Goal: Information Seeking & Learning: Learn about a topic

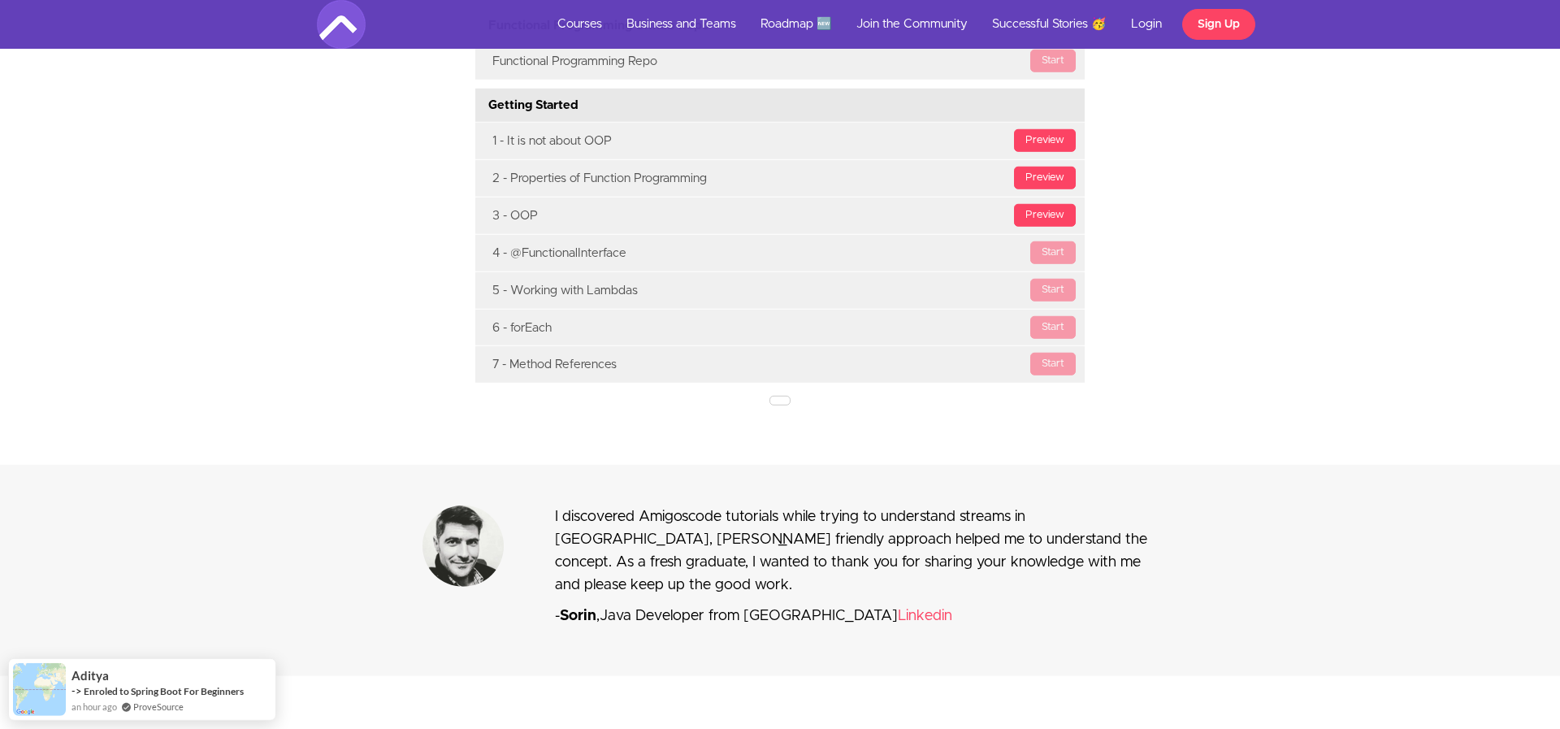
scroll to position [5213, 0]
click at [783, 406] on link at bounding box center [780, 402] width 21 height 10
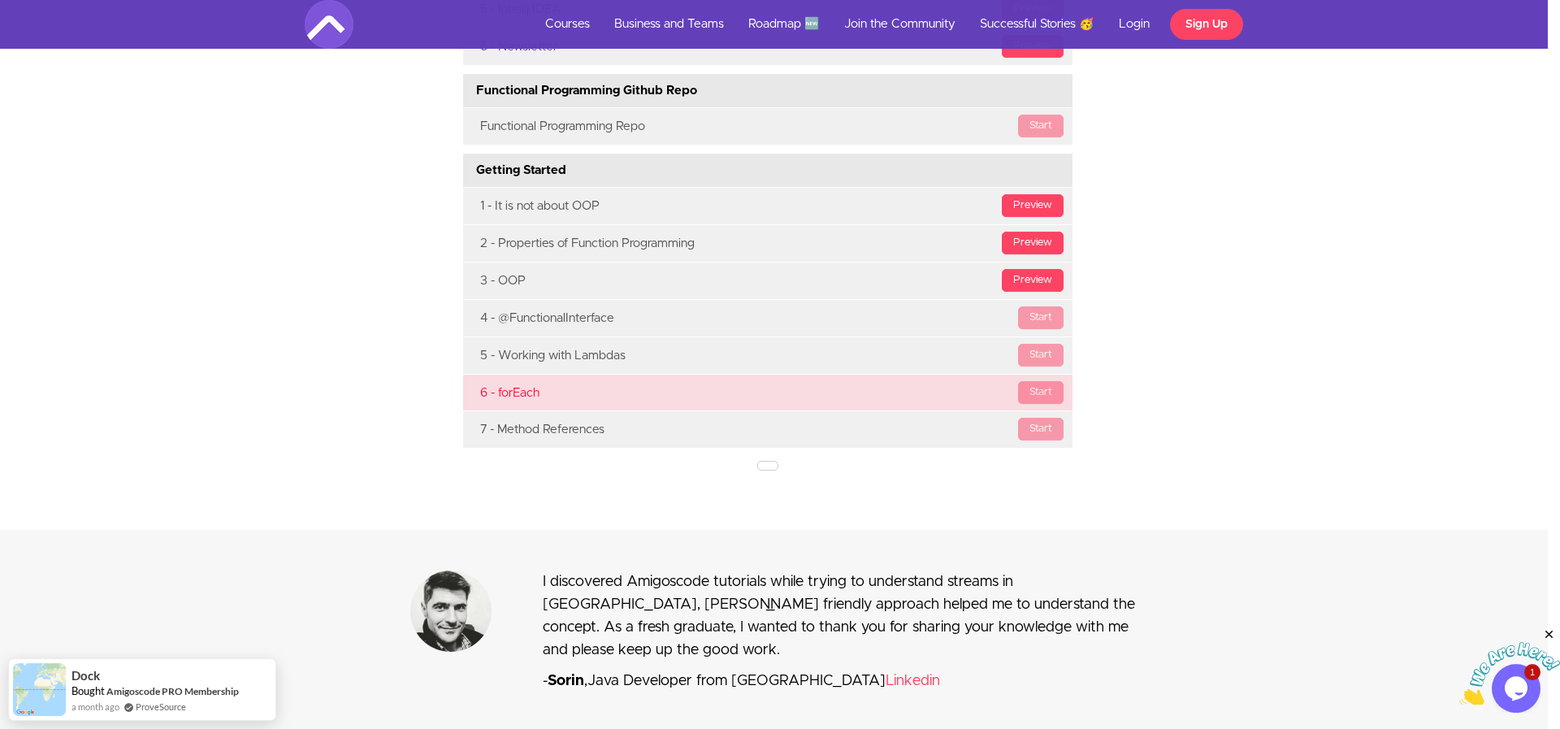
scroll to position [0, 0]
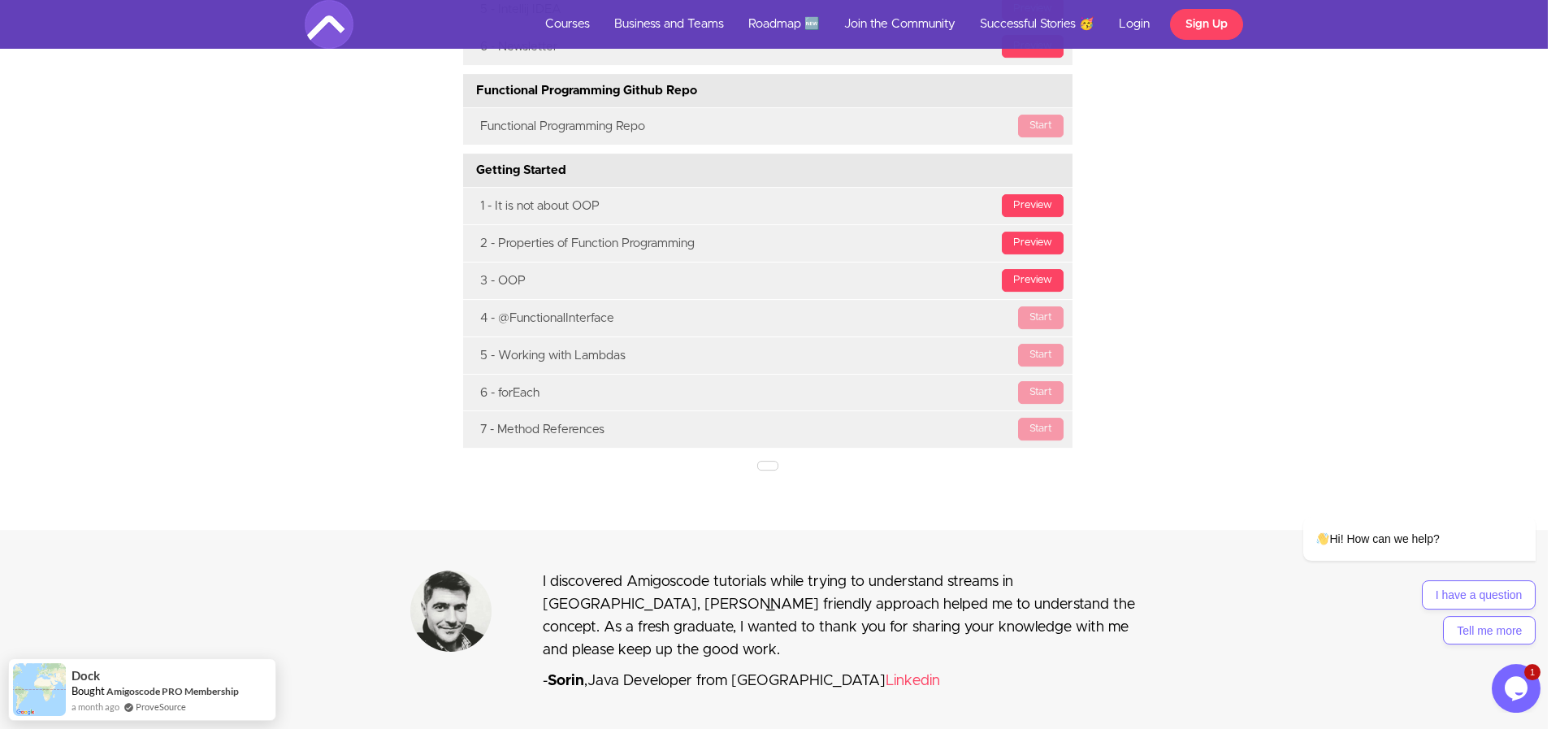
click at [773, 472] on center at bounding box center [768, 465] width 610 height 16
click at [761, 471] on link at bounding box center [767, 466] width 21 height 10
click at [762, 471] on link at bounding box center [767, 466] width 21 height 10
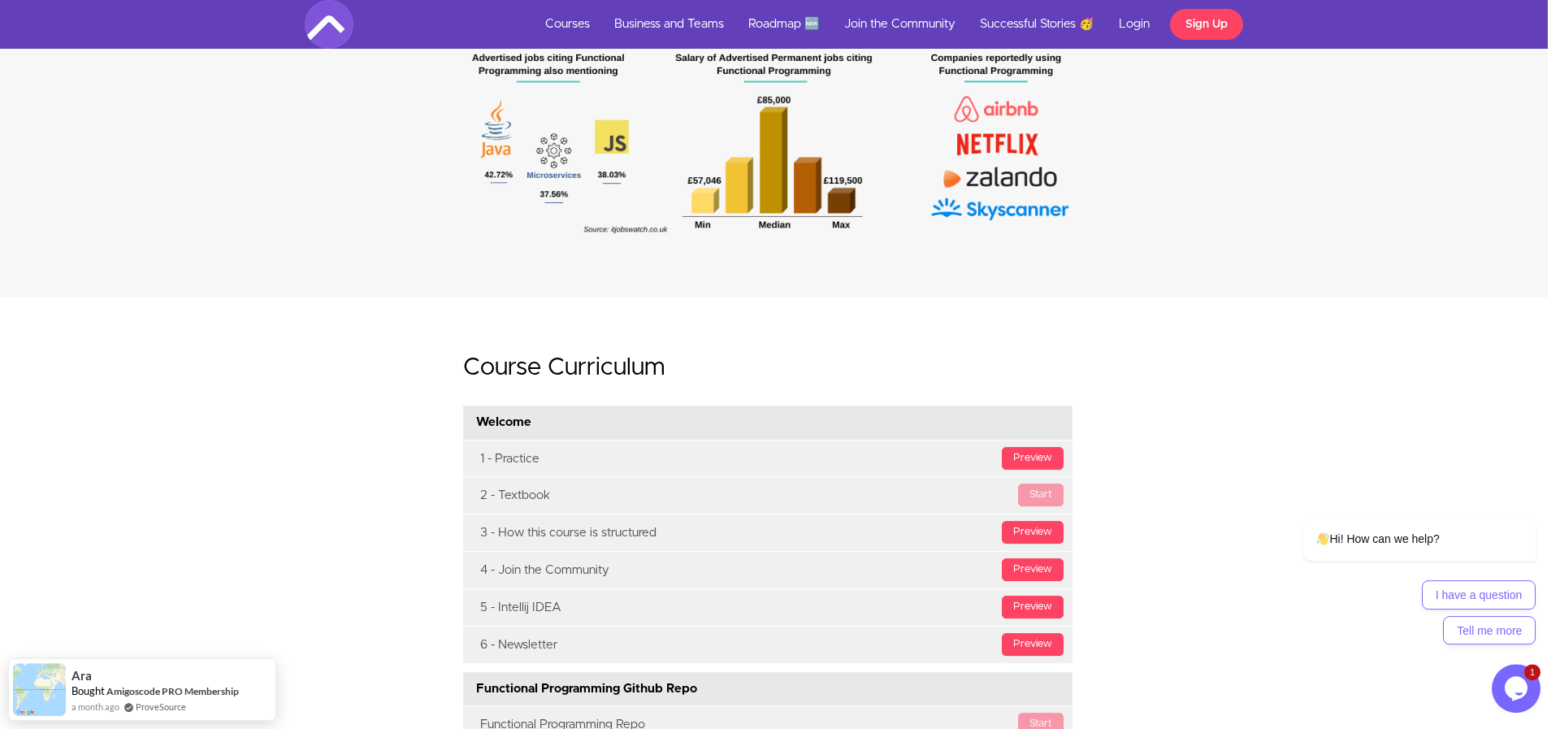
scroll to position [4562, 12]
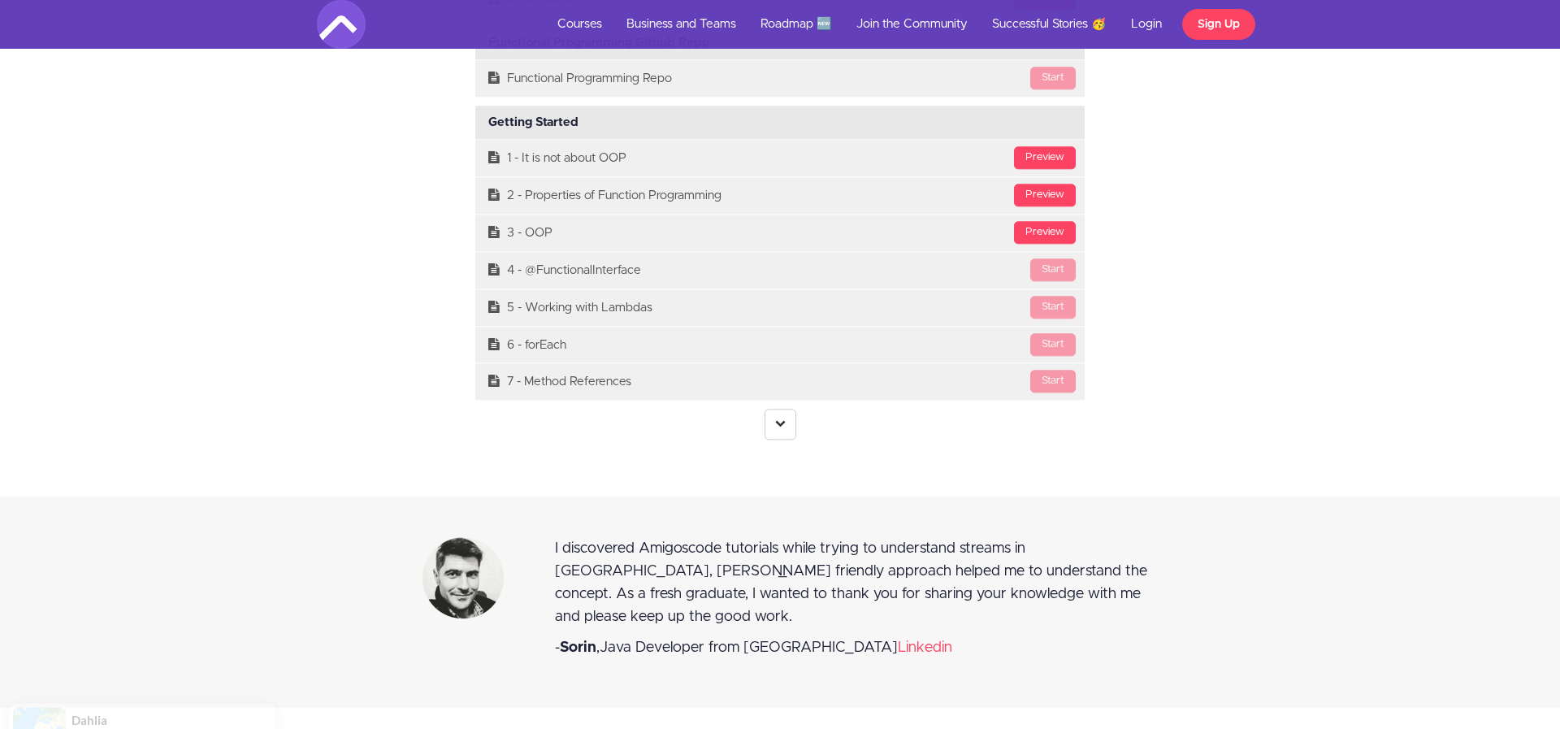
scroll to position [5198, 0]
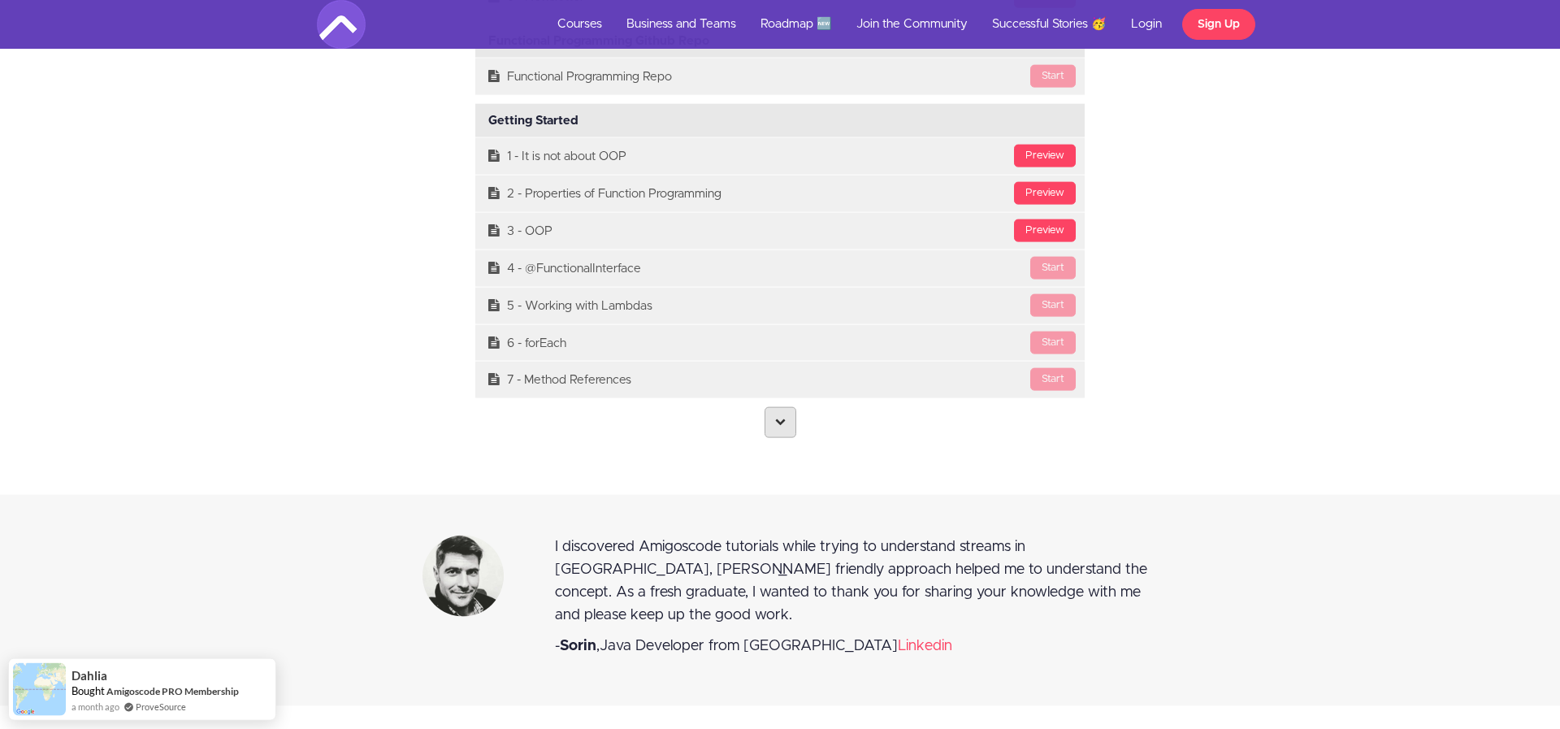
click at [778, 438] on link at bounding box center [781, 422] width 32 height 31
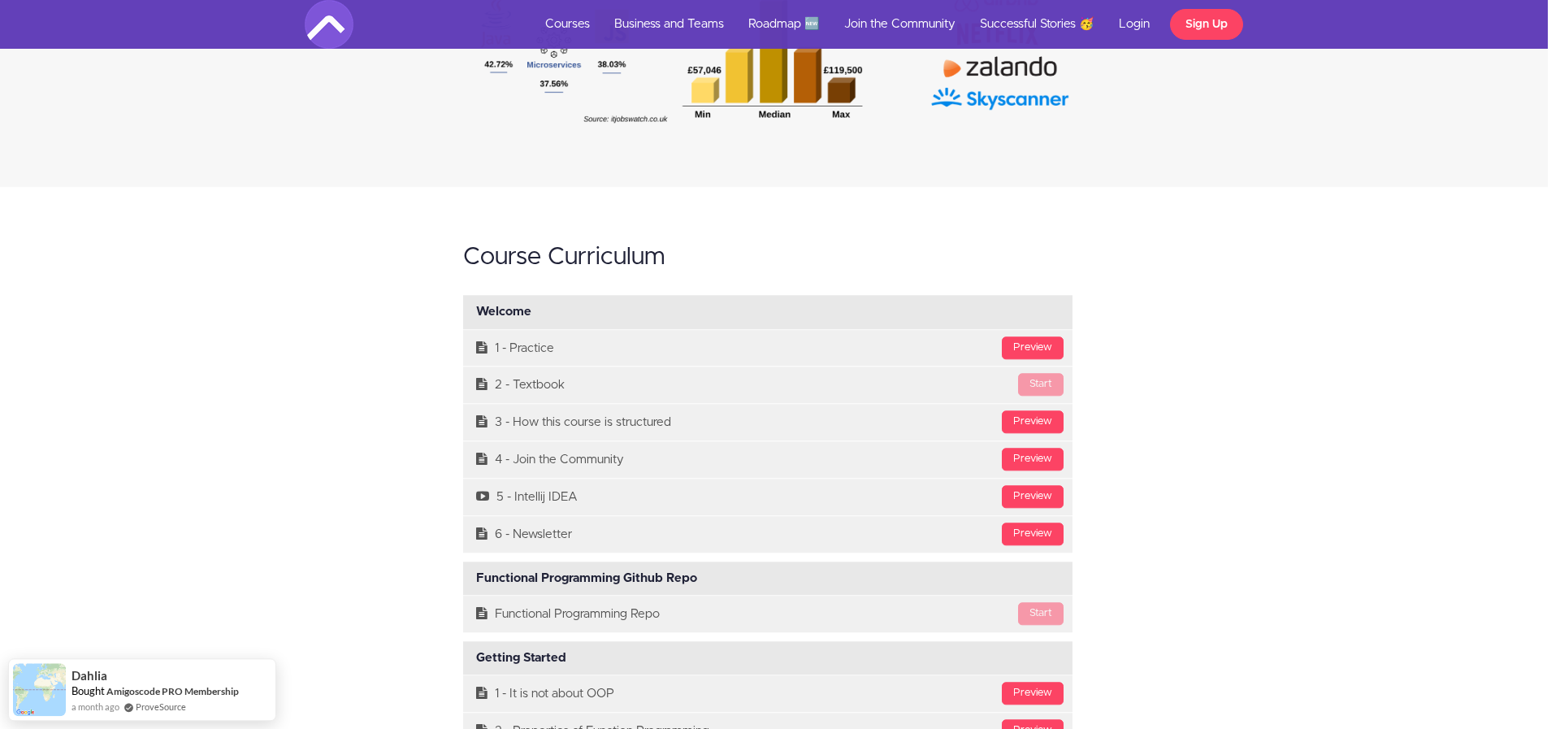
scroll to position [4662, 12]
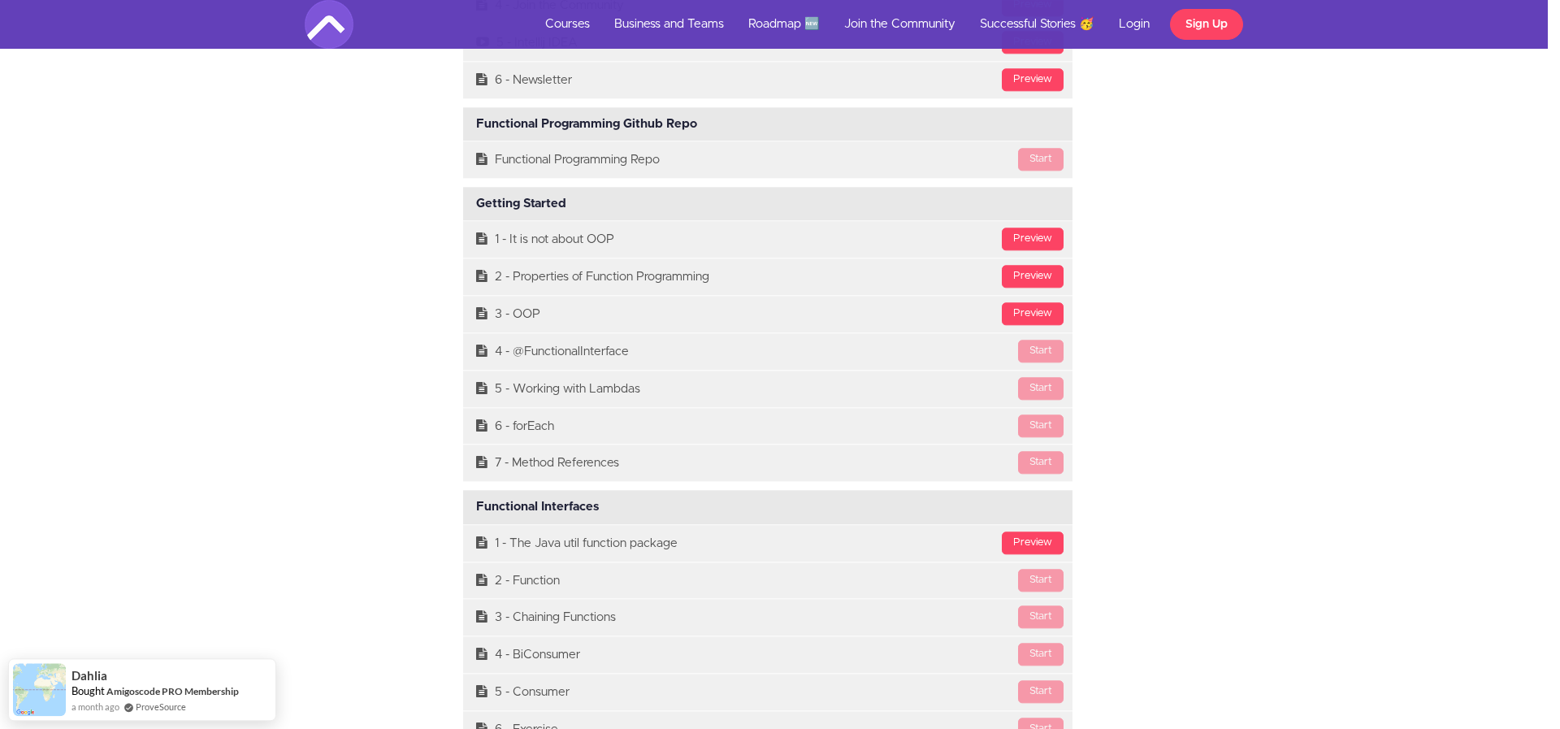
scroll to position [5107, 12]
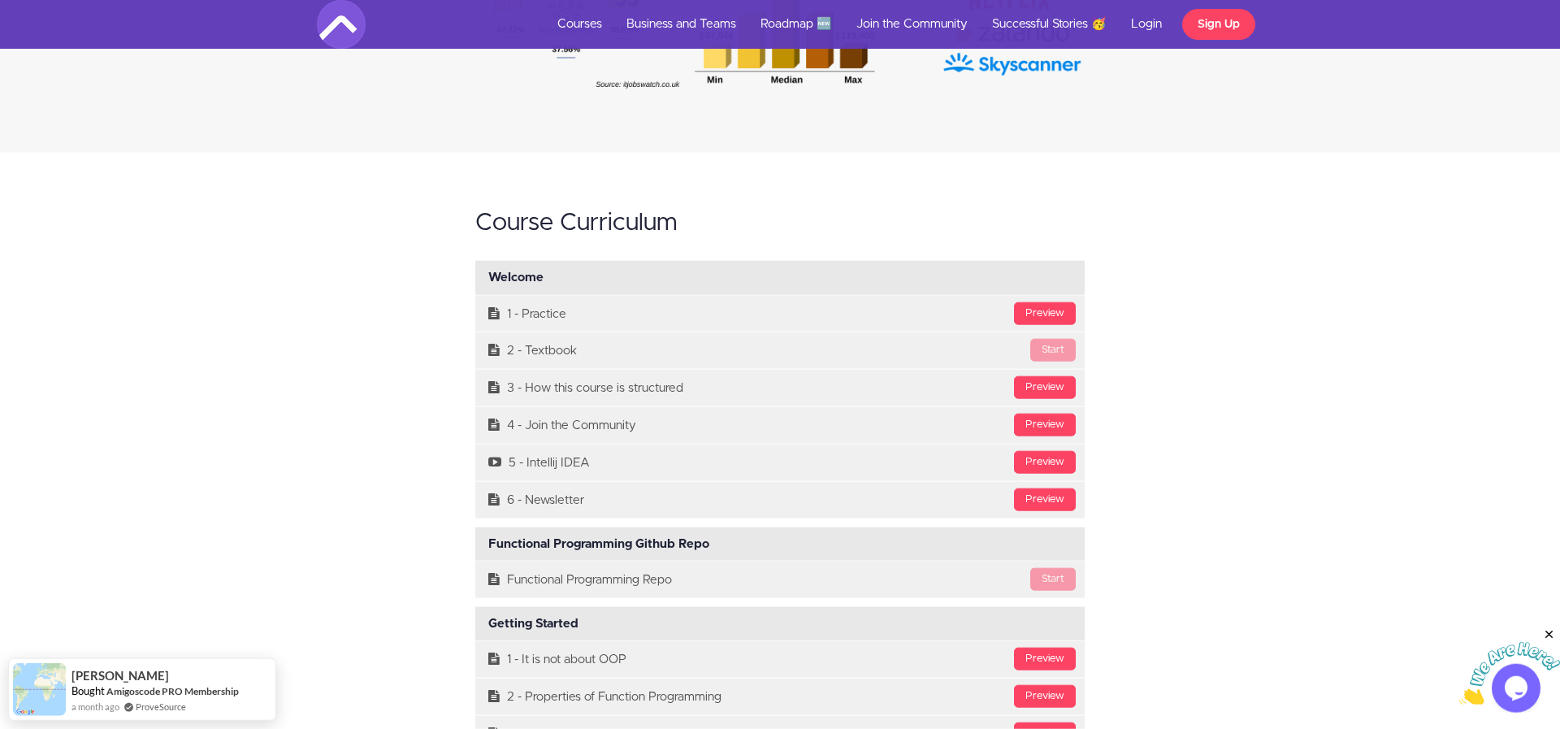
scroll to position [4713, 0]
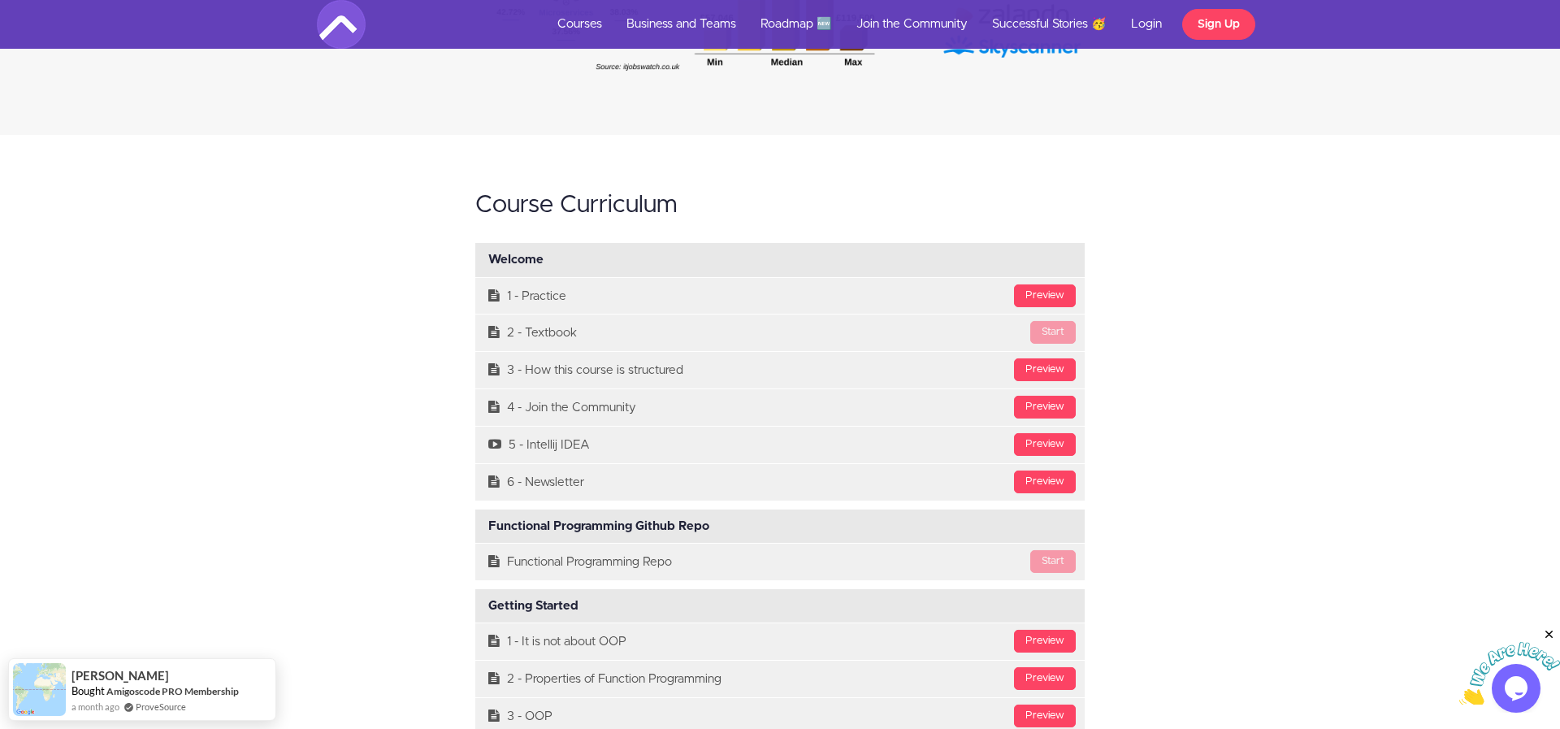
drag, startPoint x: 502, startPoint y: 277, endPoint x: 587, endPoint y: 271, distance: 84.7
click at [587, 271] on div "Welcome Available in days days after you enroll" at bounding box center [780, 260] width 610 height 34
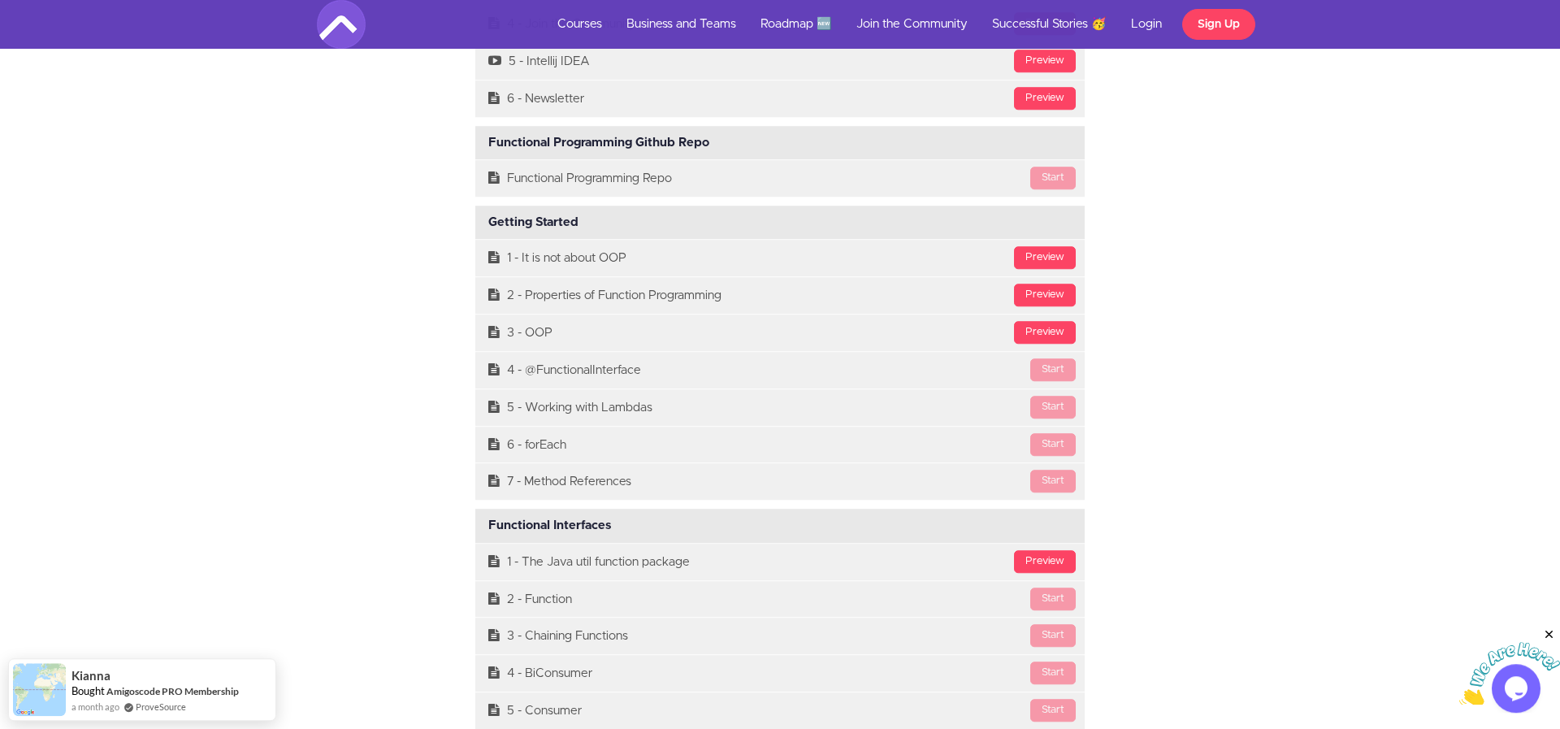
scroll to position [5096, 1]
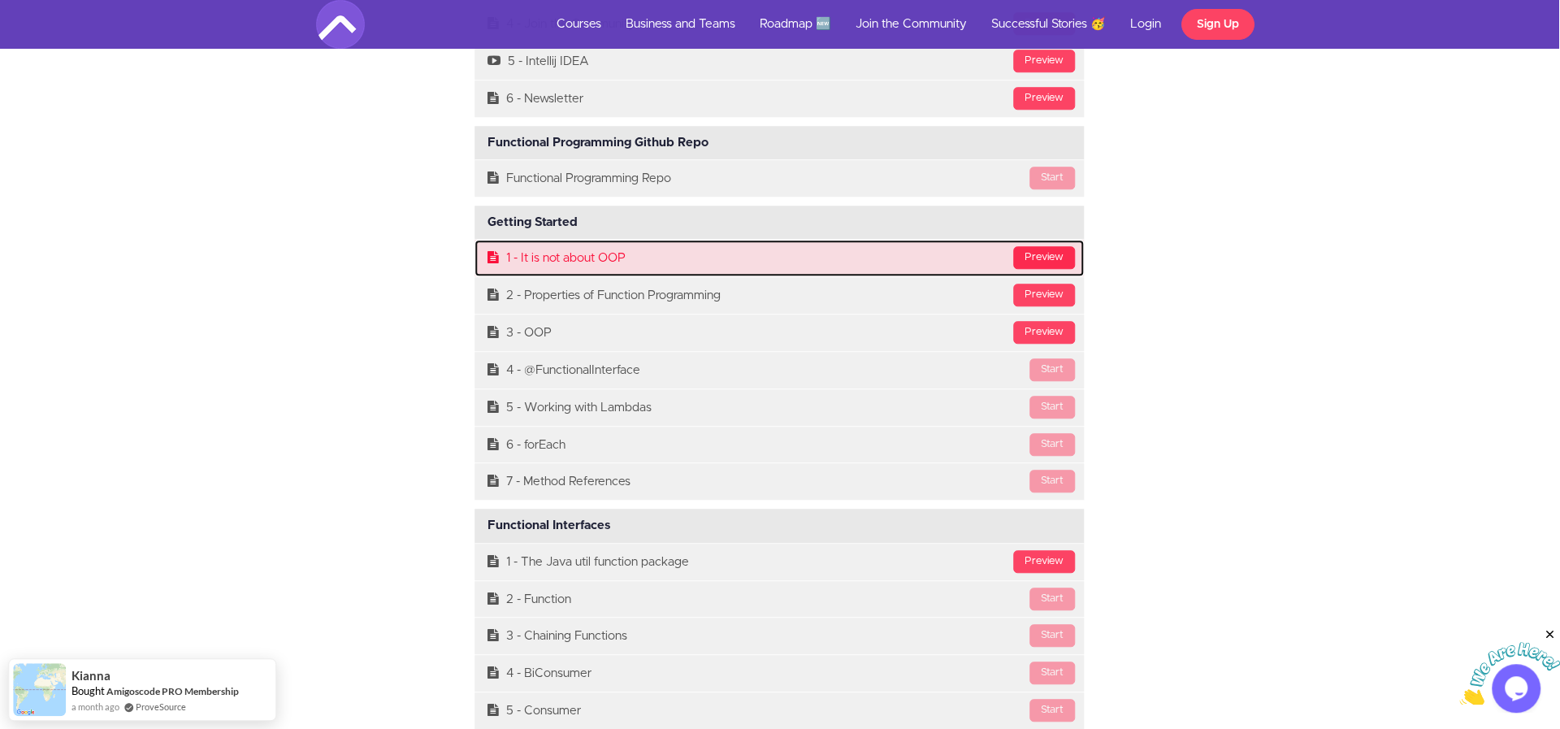
click at [1046, 269] on div "Preview" at bounding box center [1044, 257] width 62 height 23
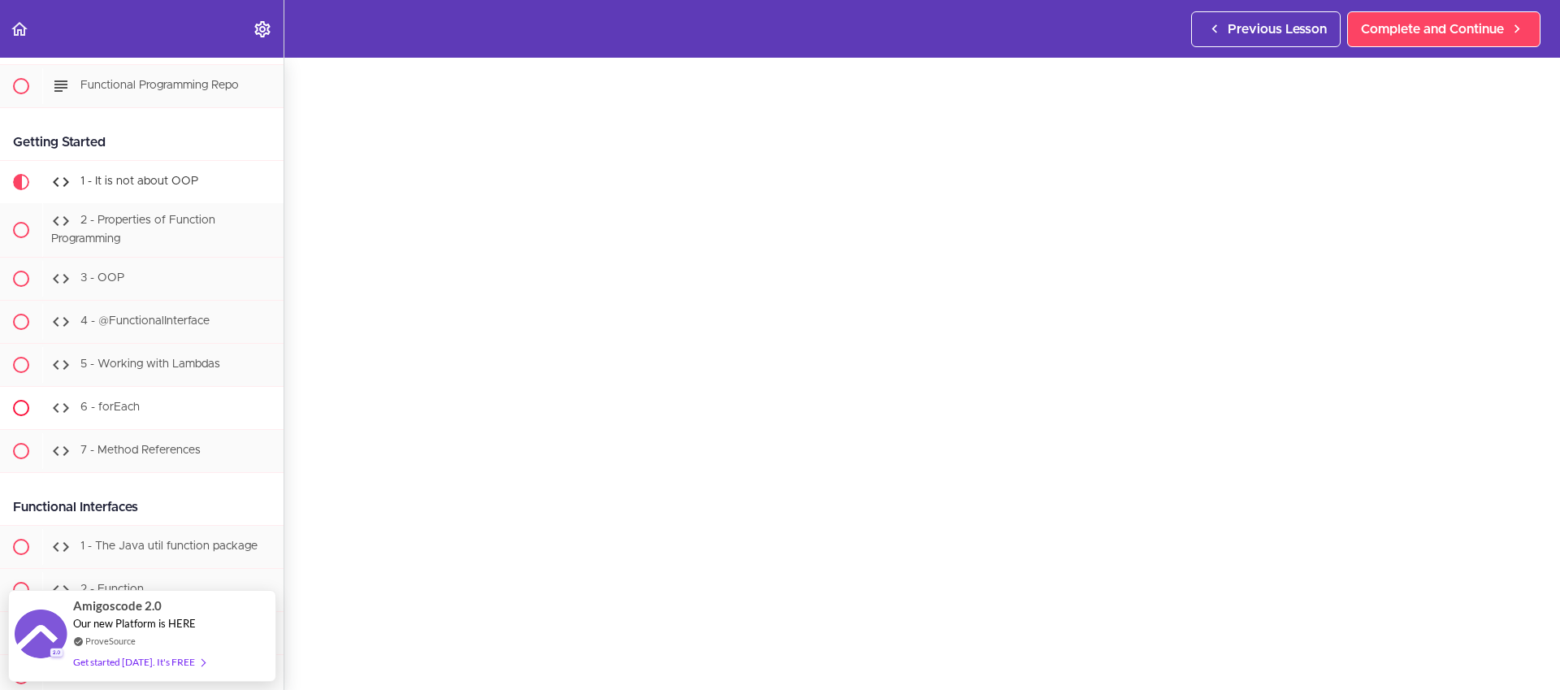
scroll to position [423, 0]
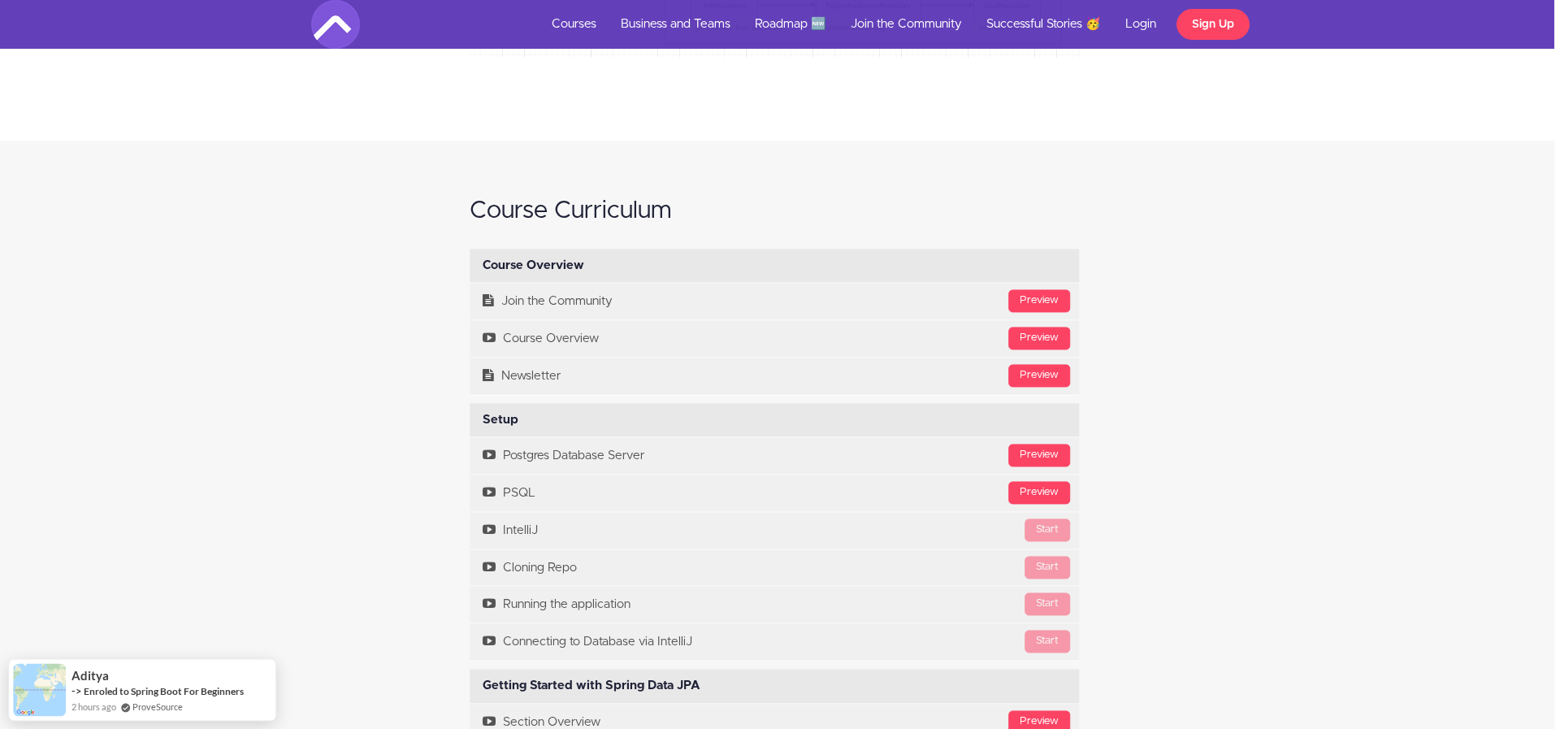
scroll to position [4421, 6]
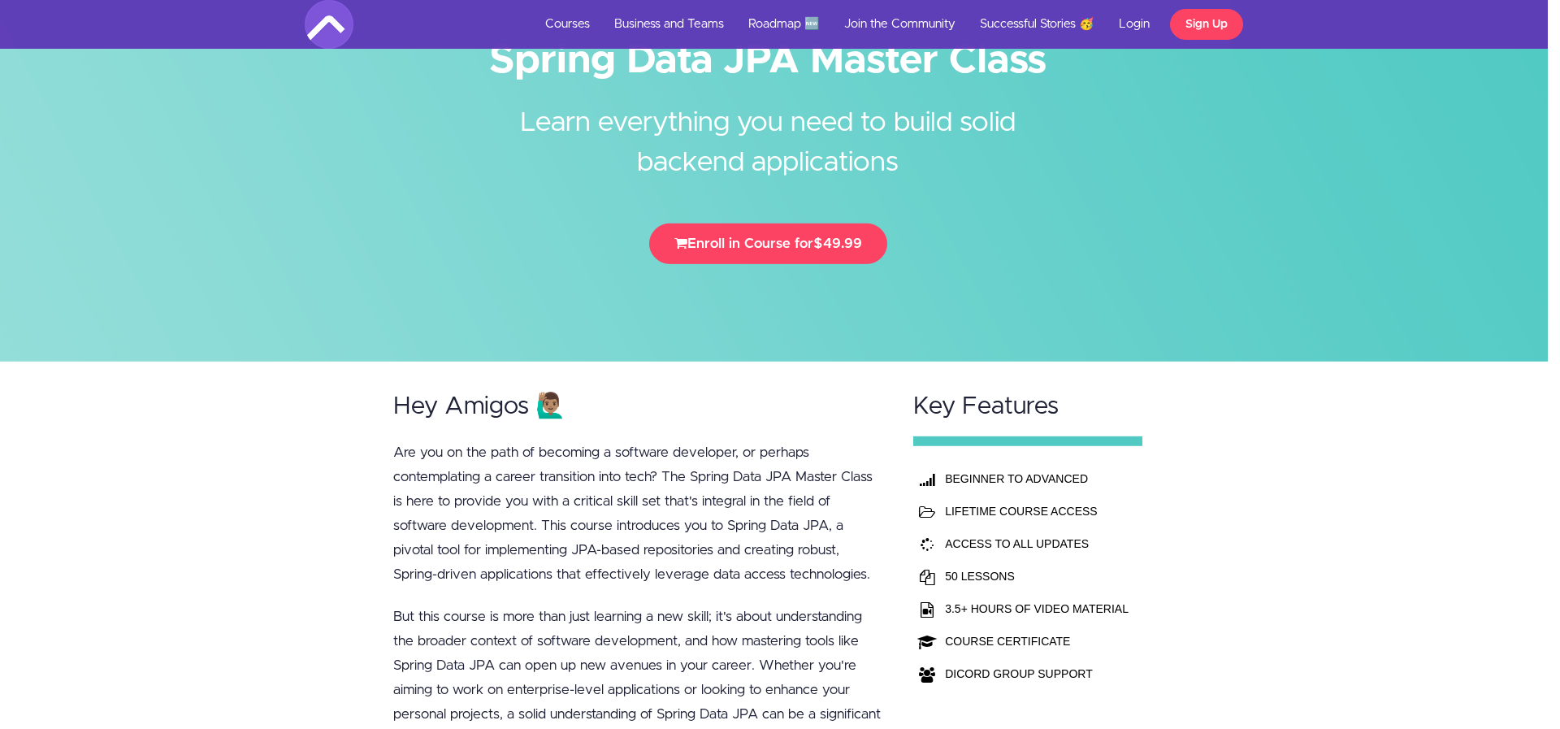
scroll to position [0, 12]
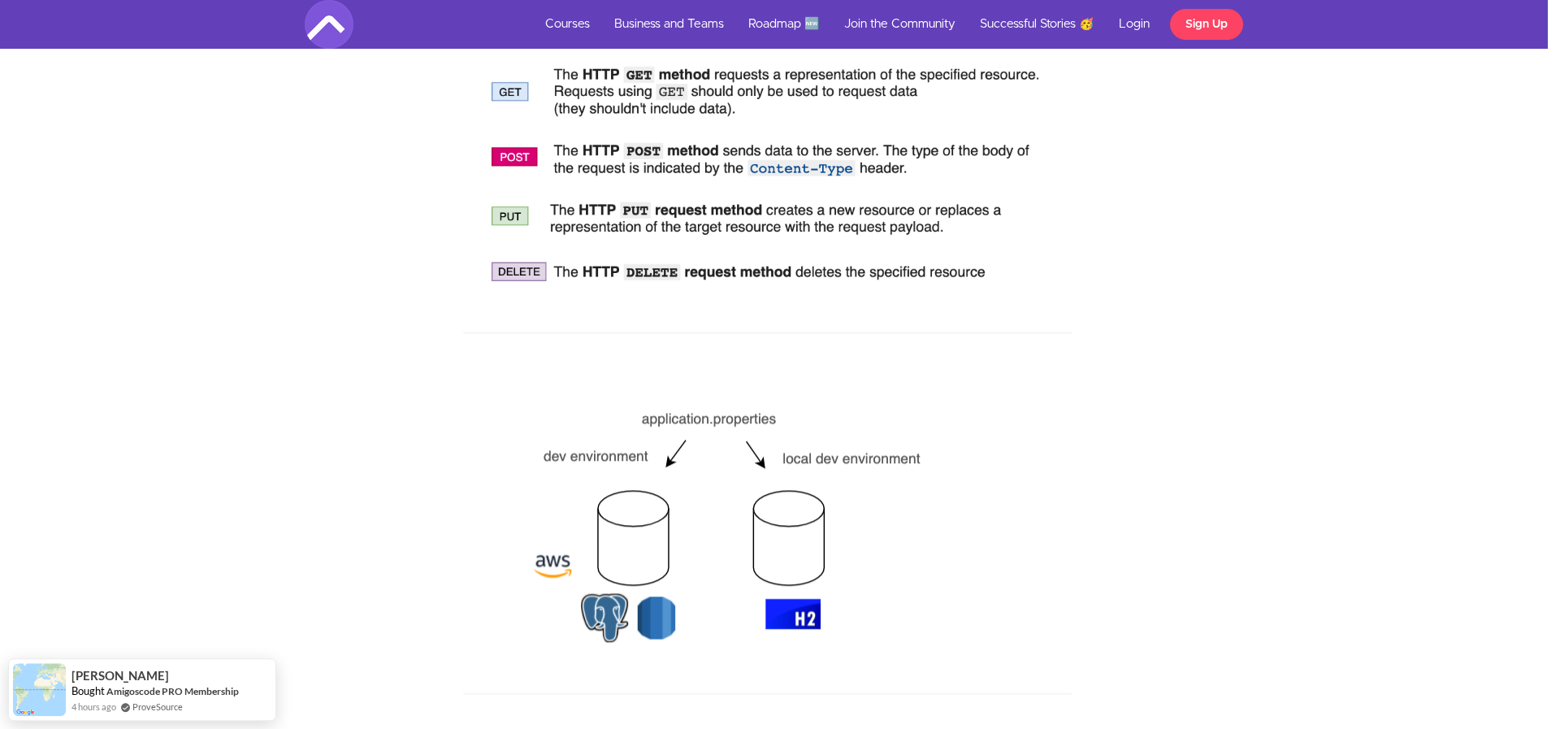
scroll to position [4998, 12]
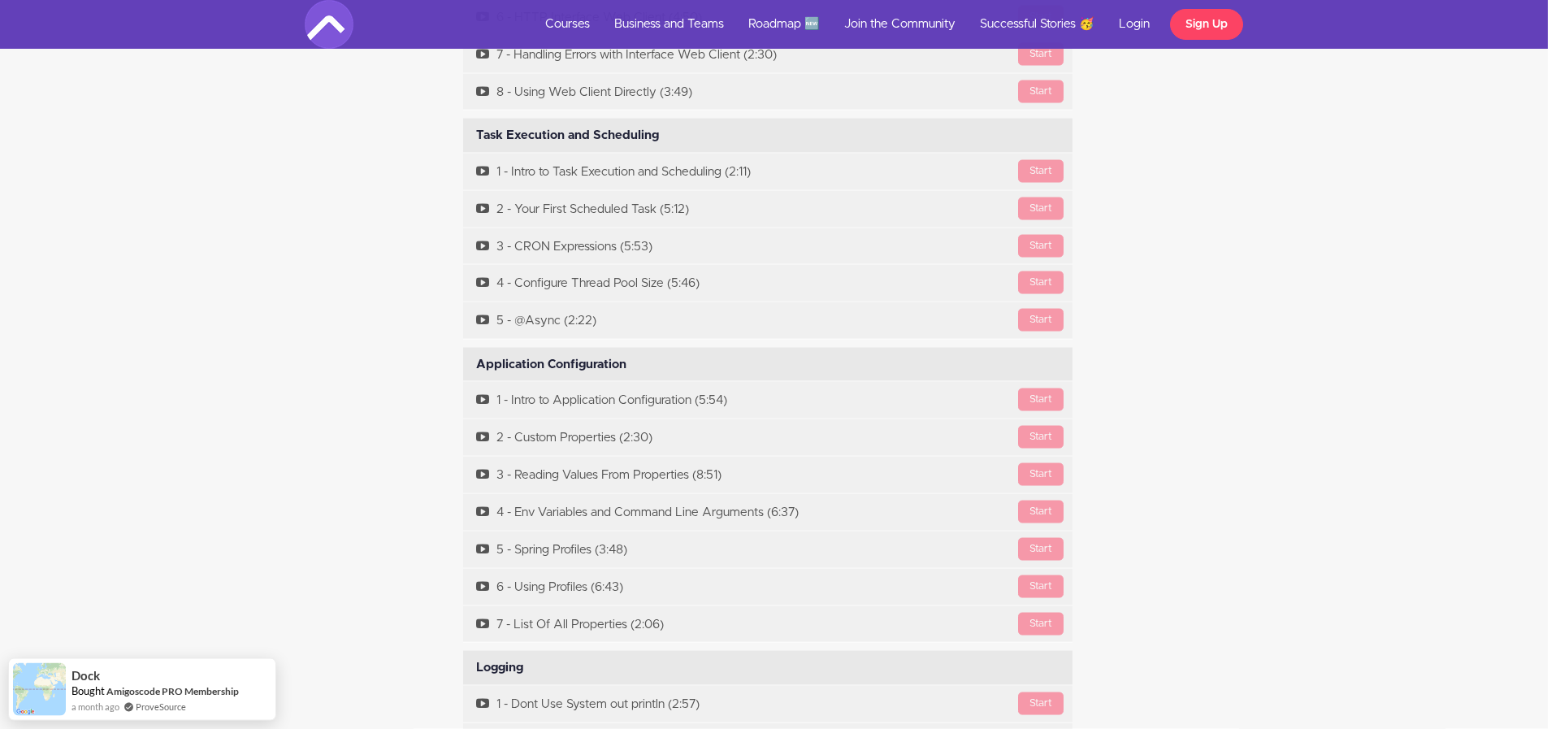
scroll to position [9782, 12]
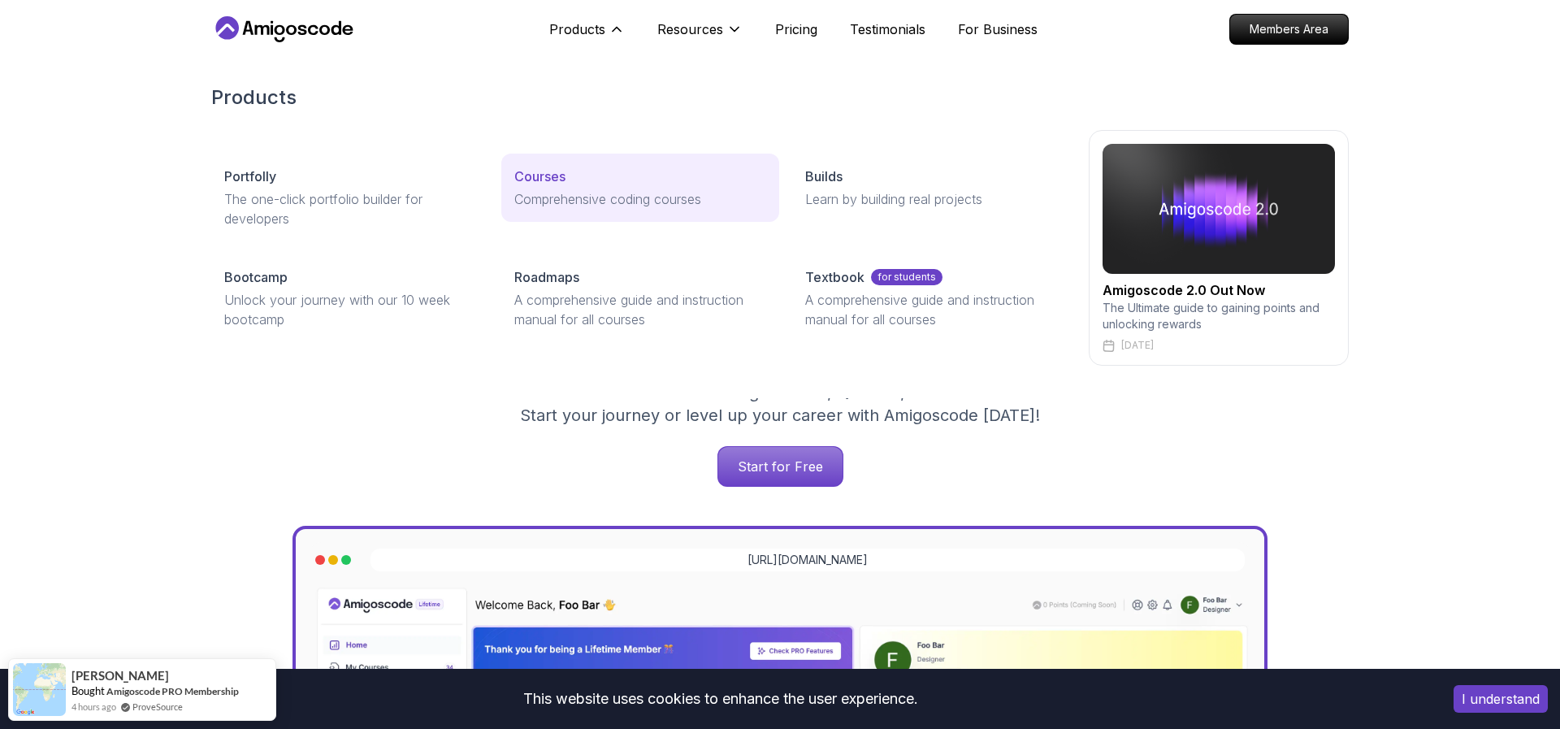
click at [562, 194] on p "Comprehensive coding courses" at bounding box center [639, 199] width 251 height 20
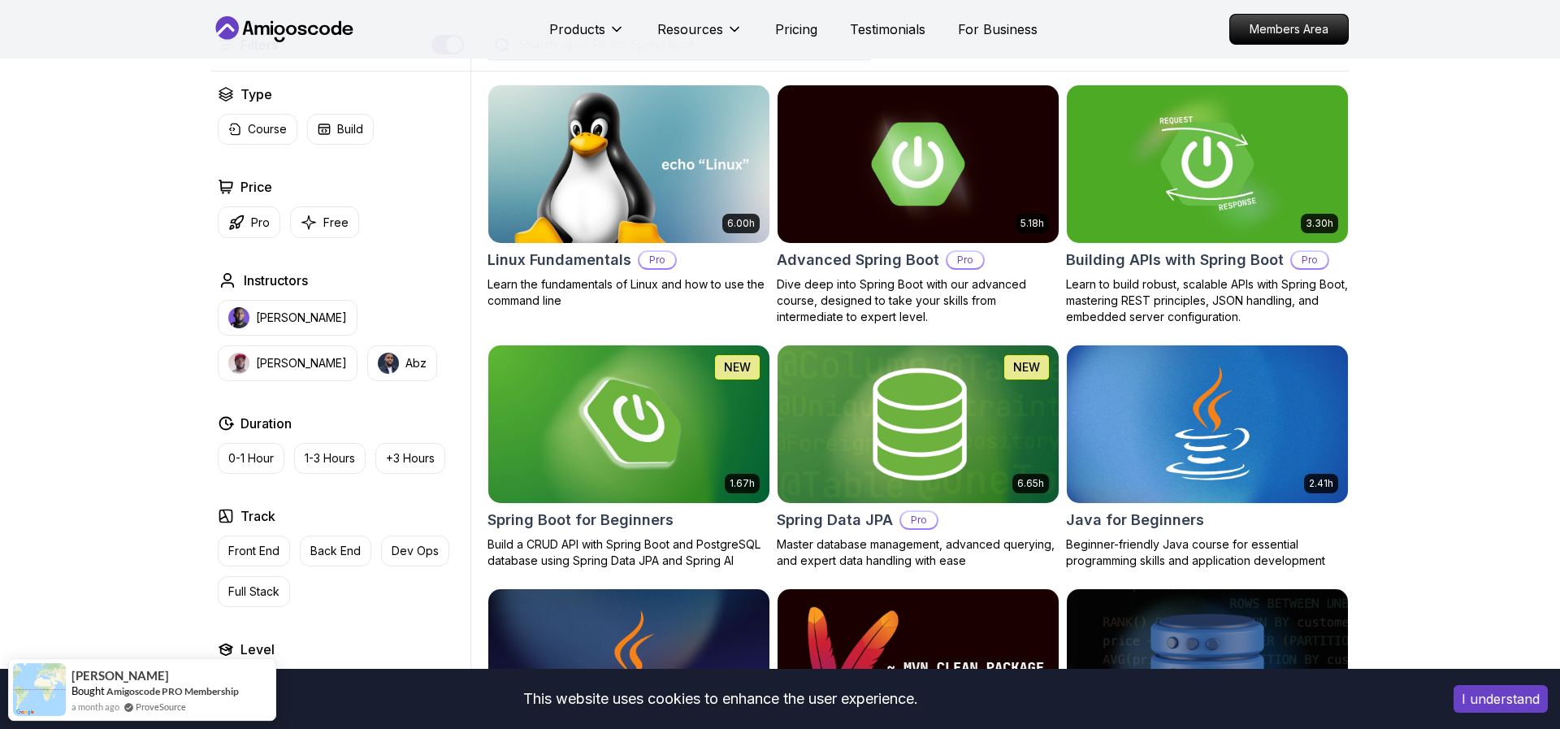
scroll to position [645, 0]
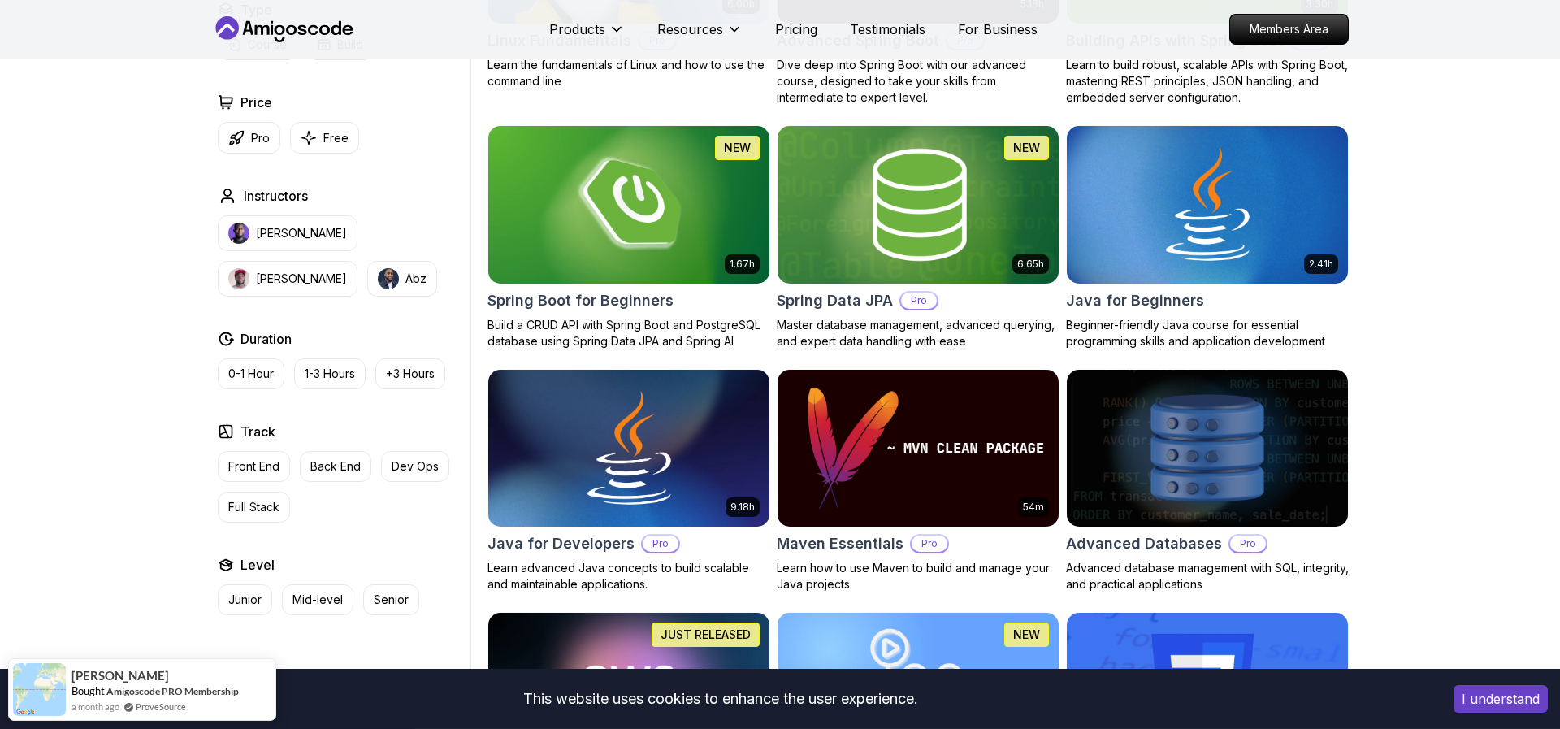
click at [854, 301] on h2 "Spring Data JPA" at bounding box center [835, 300] width 116 height 23
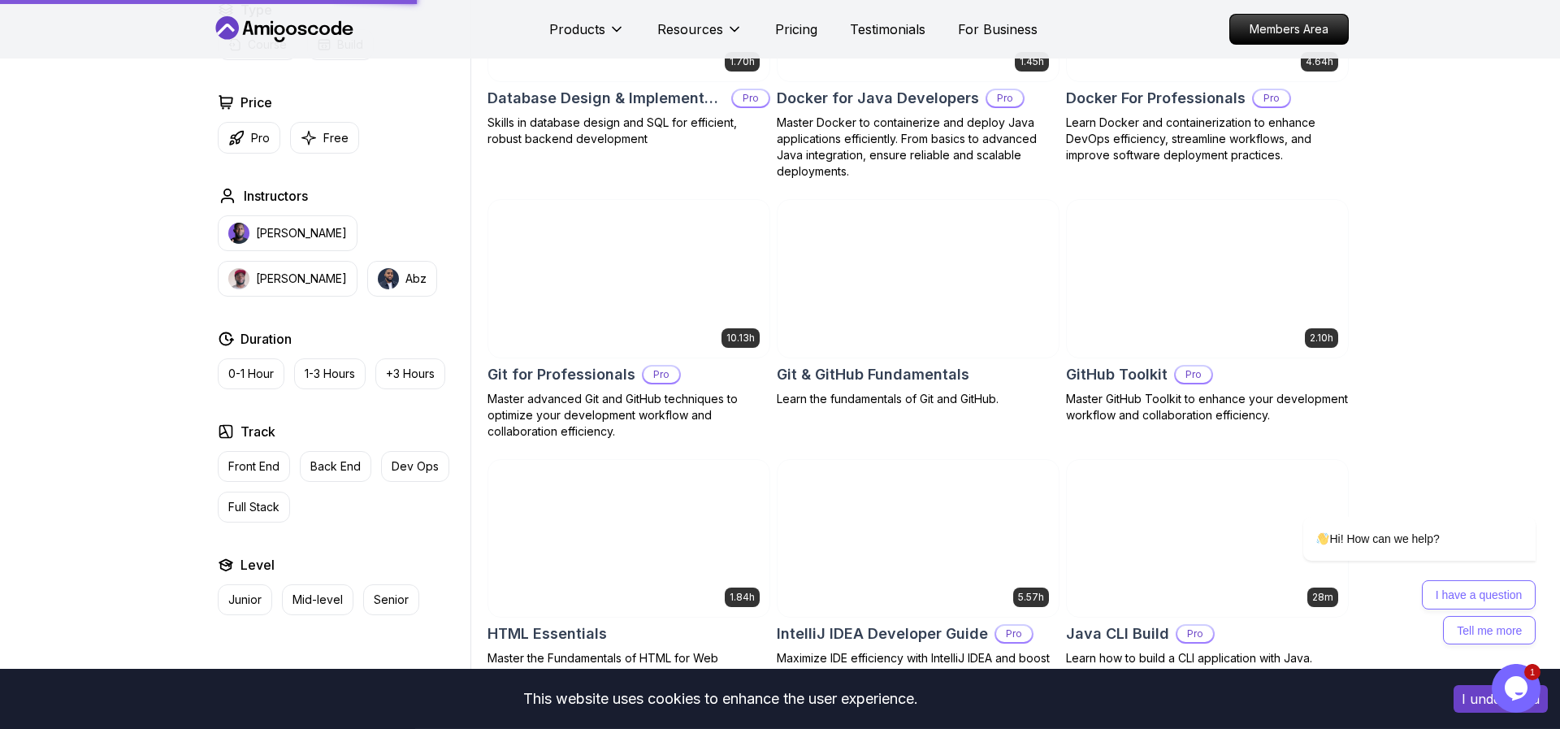
scroll to position [1592, 0]
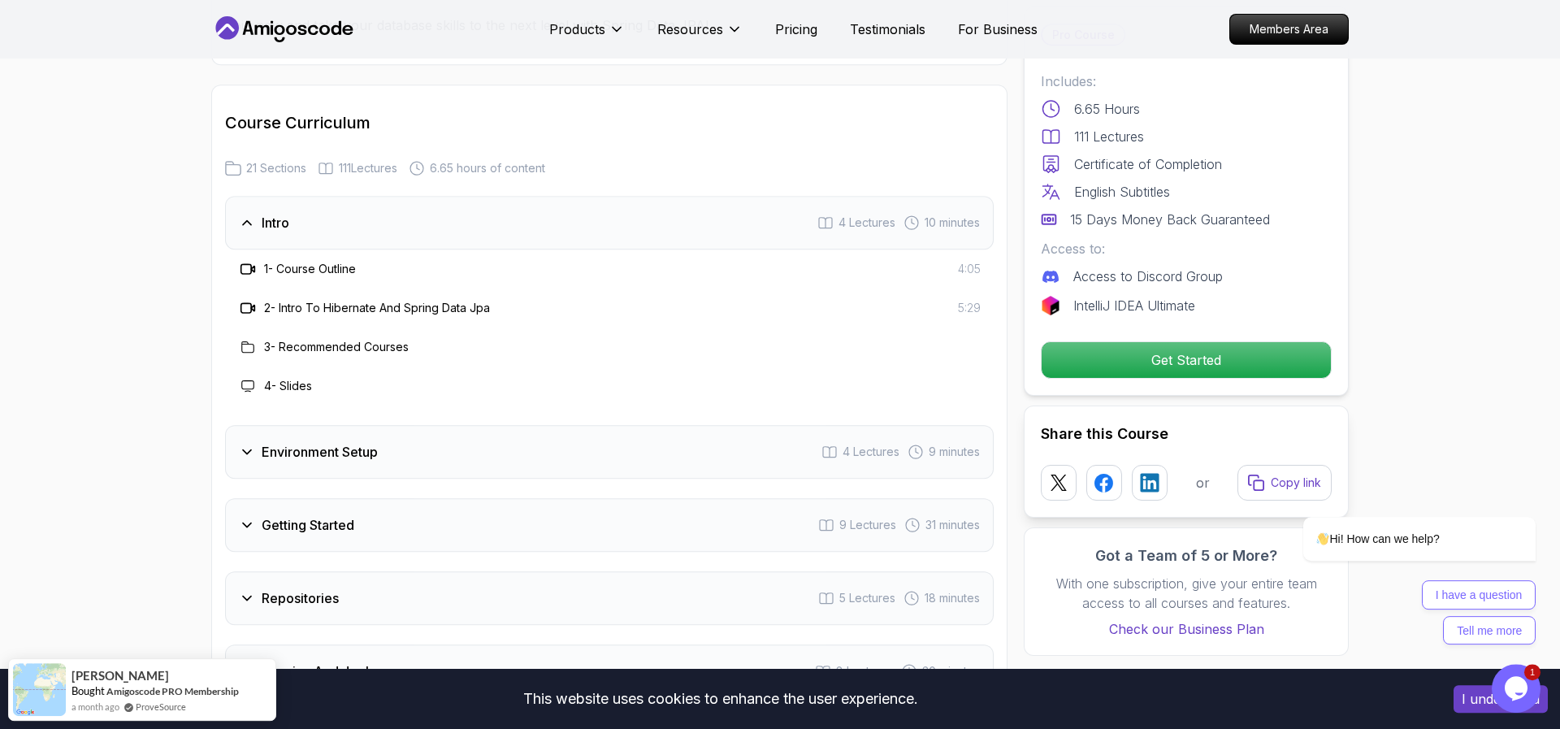
scroll to position [1889, 0]
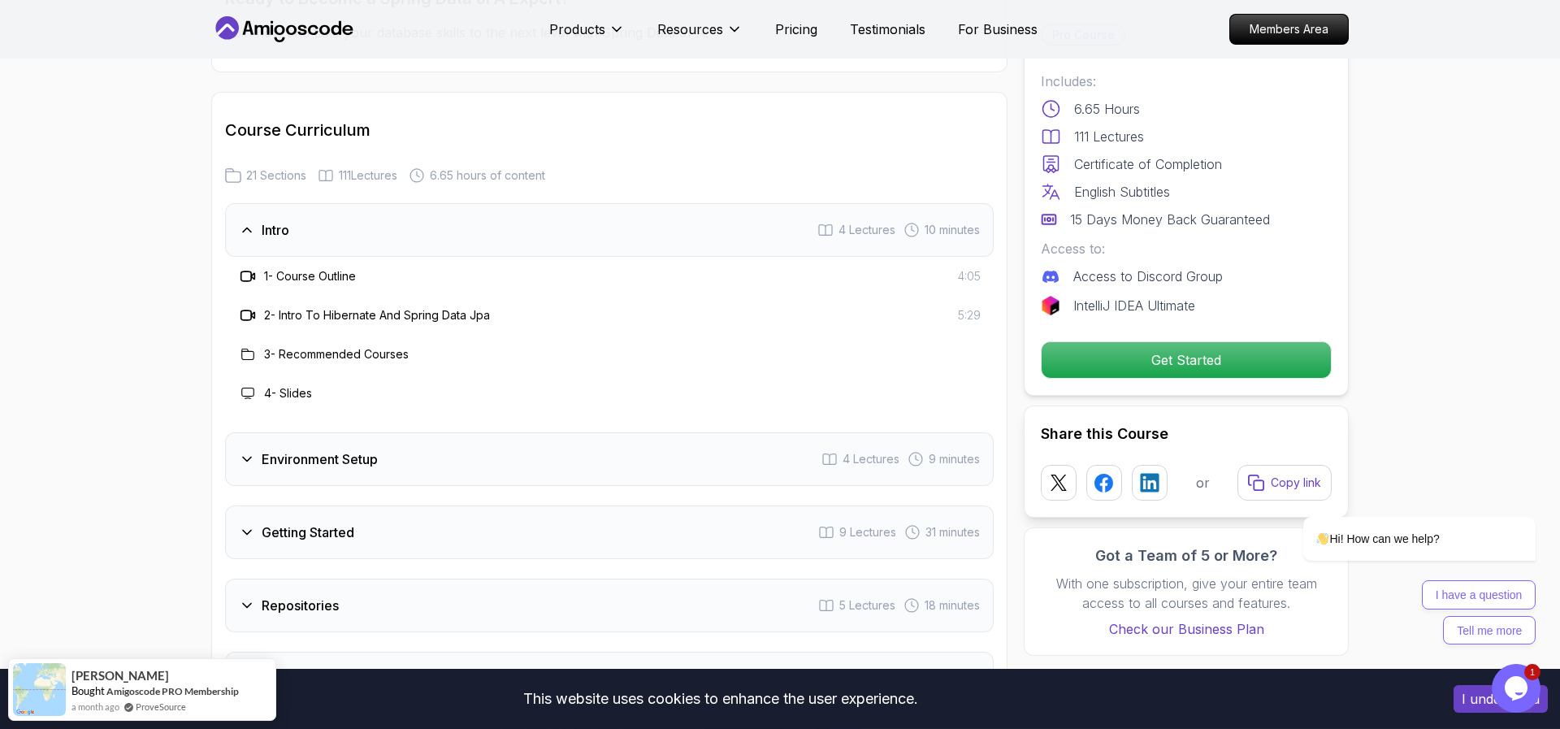
click at [285, 449] on h3 "Environment Setup" at bounding box center [320, 459] width 116 height 20
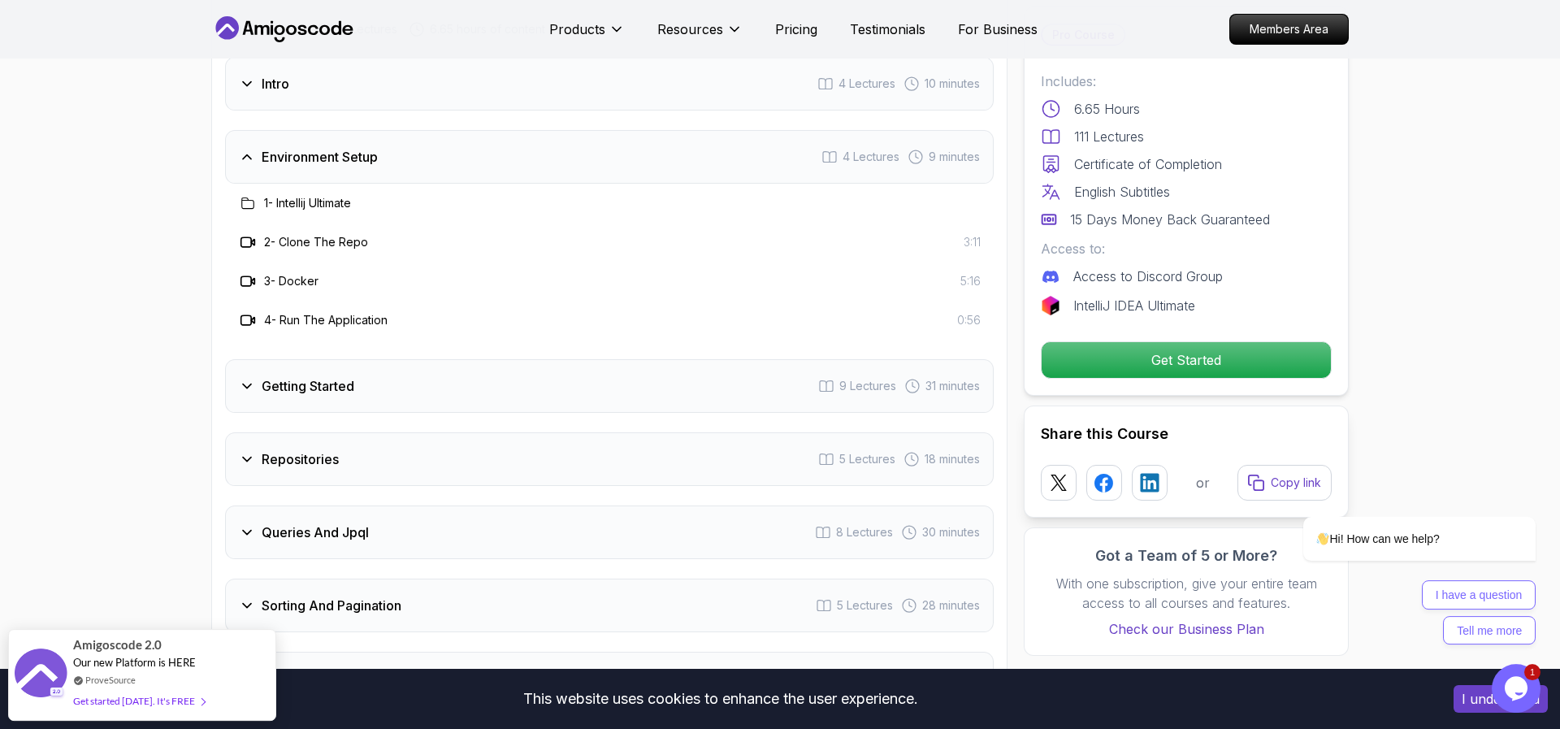
scroll to position [2124, 0]
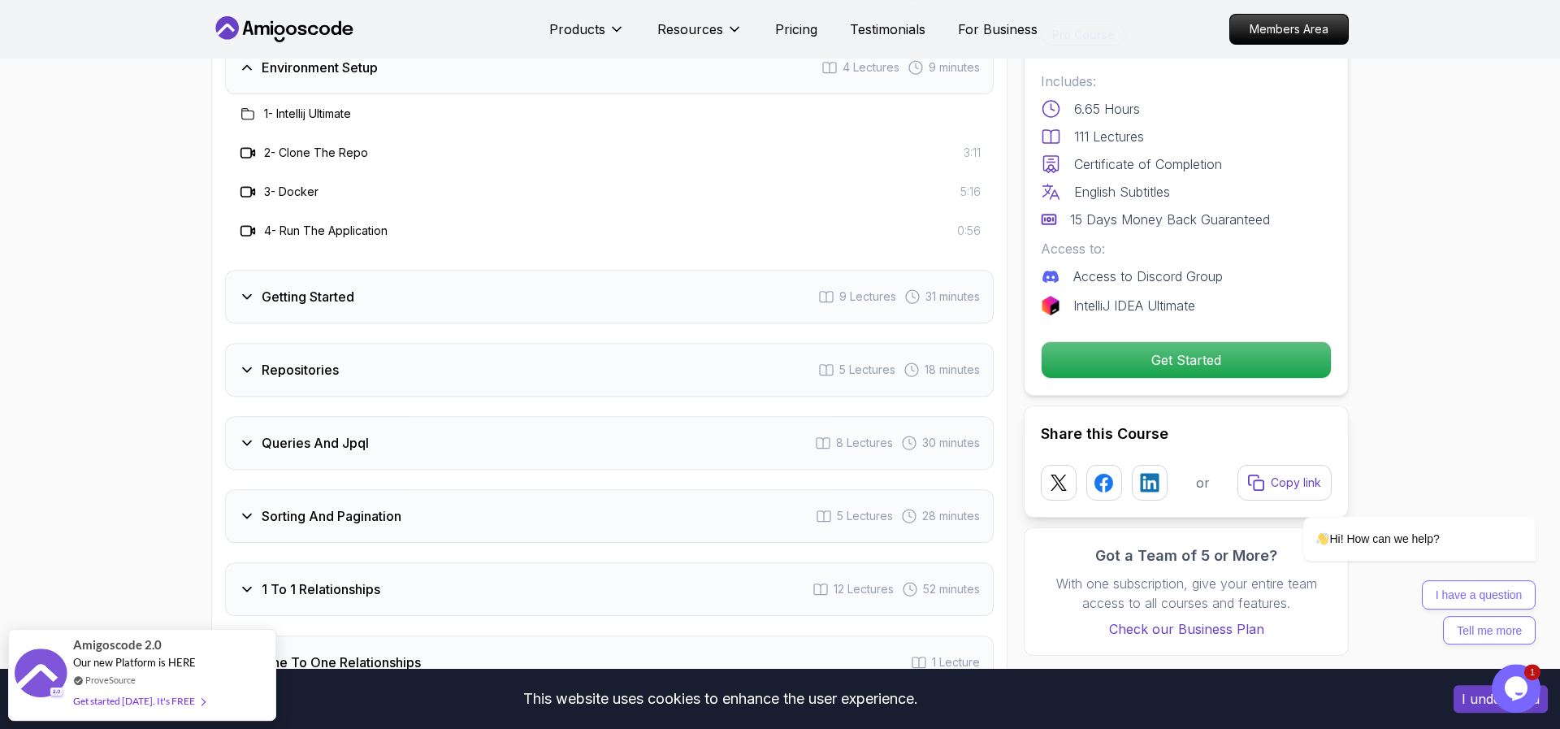
click at [300, 287] on h3 "Getting Started" at bounding box center [308, 297] width 93 height 20
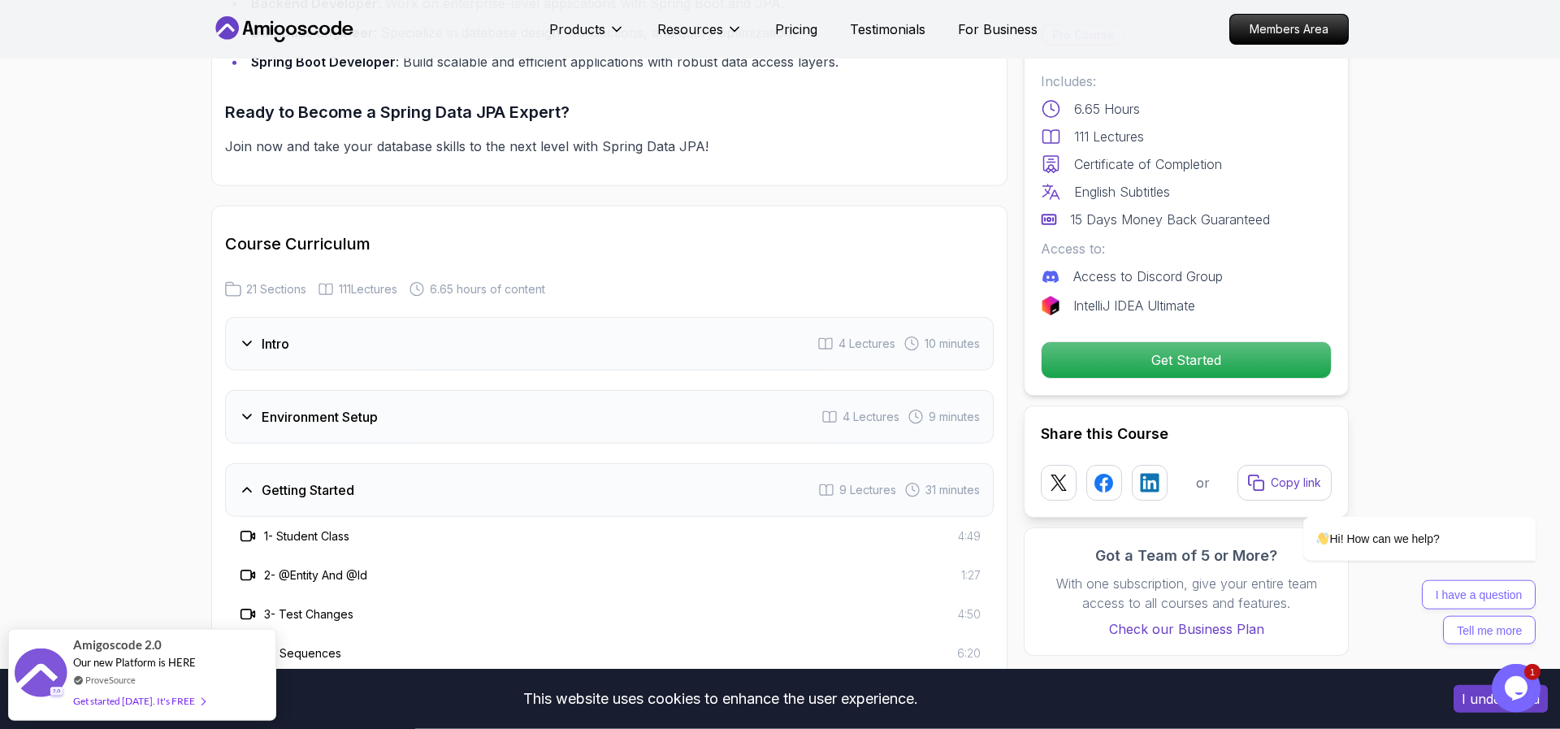
scroll to position [1764, 0]
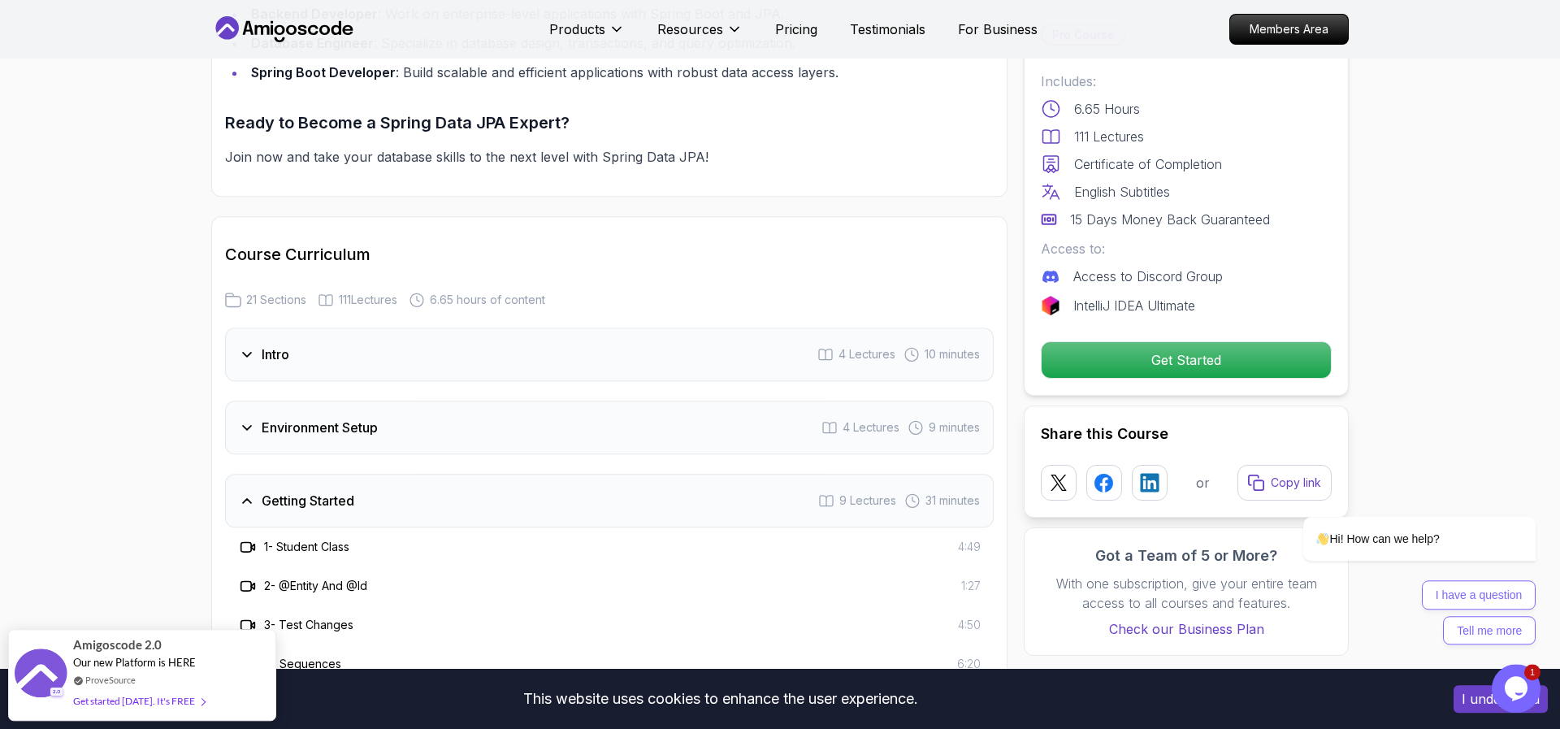
click at [392, 329] on div "Intro 4 Lectures 10 minutes" at bounding box center [609, 355] width 769 height 54
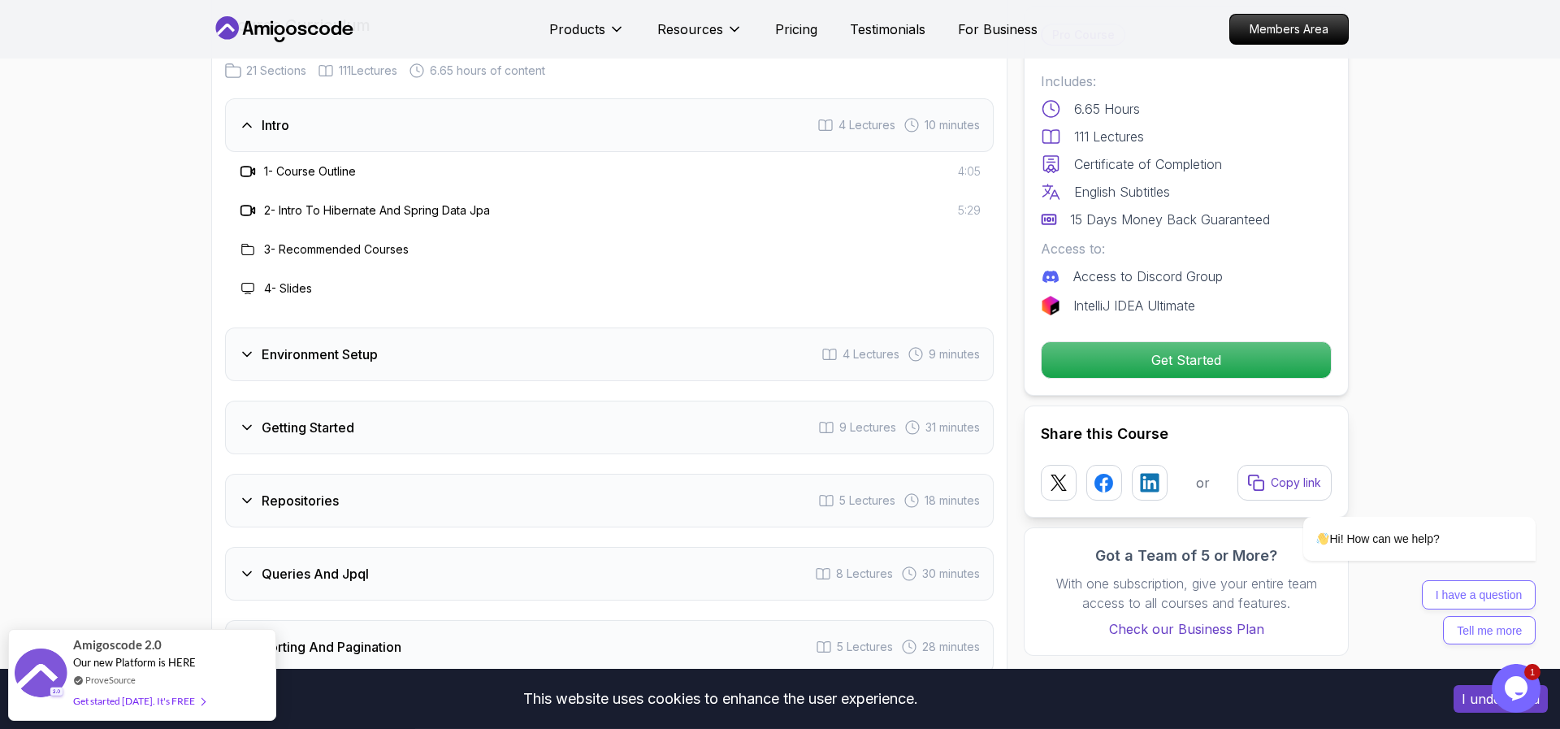
scroll to position [2004, 0]
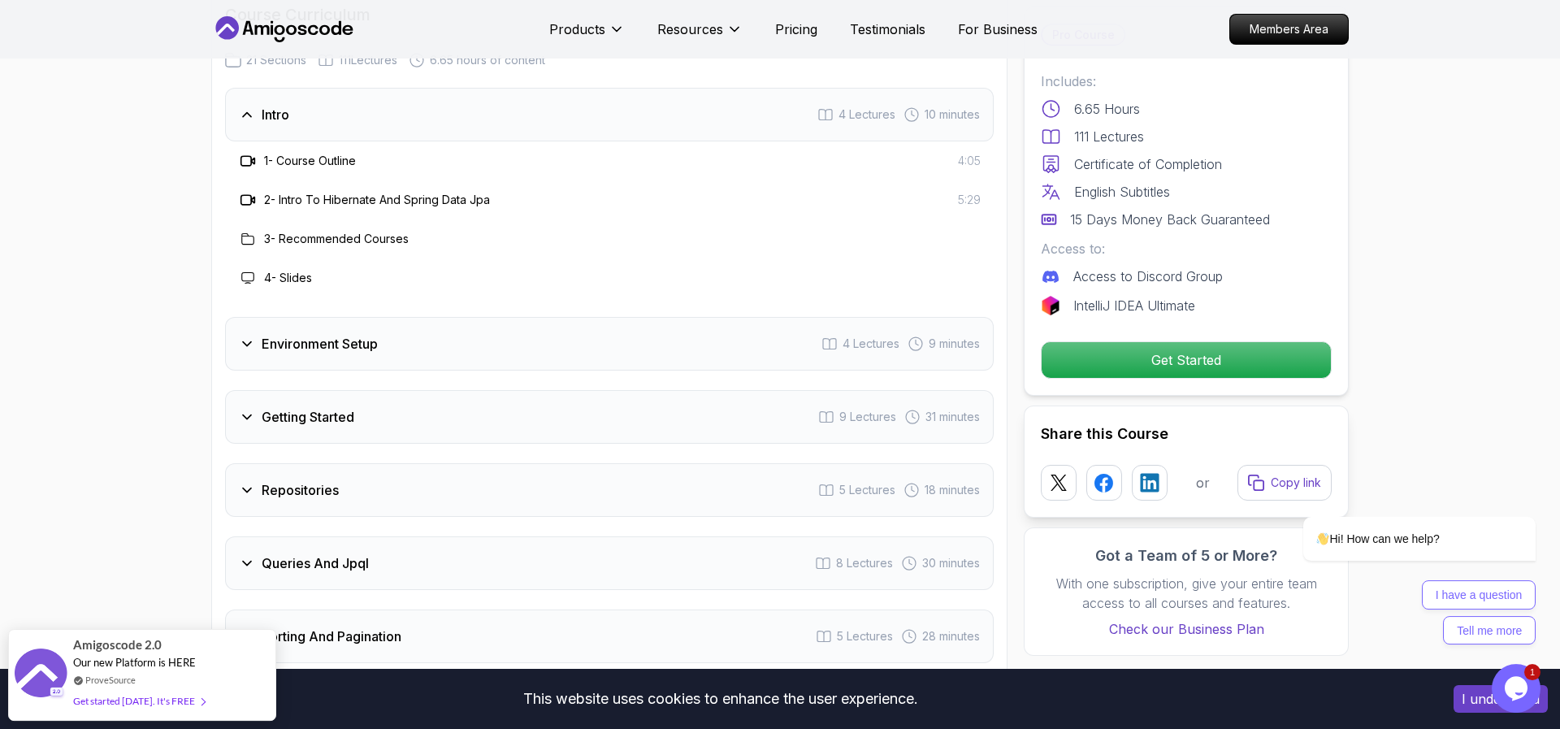
click at [313, 334] on h3 "Environment Setup" at bounding box center [320, 344] width 116 height 20
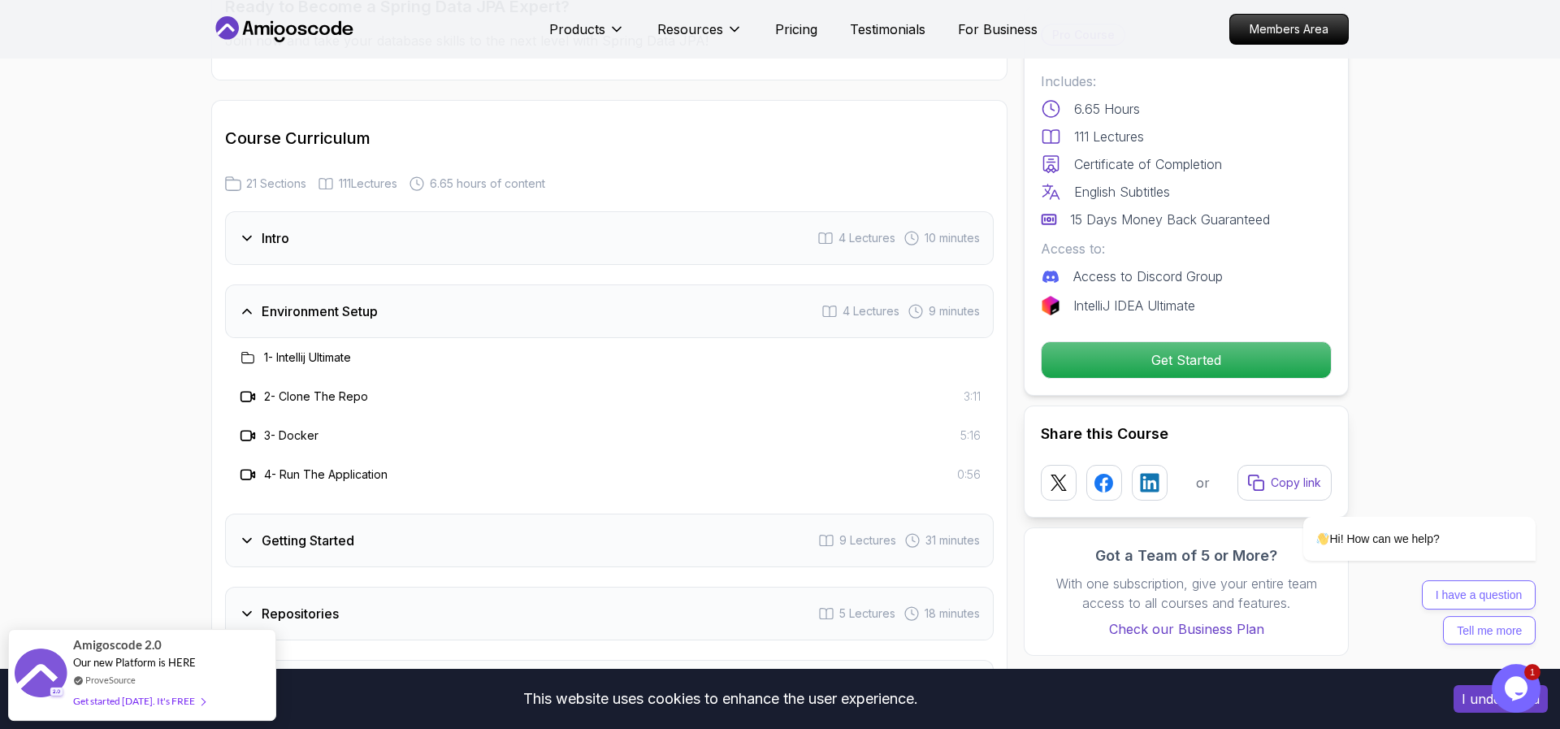
scroll to position [1885, 0]
click at [336, 228] on div "Intro 4 Lectures 10 minutes" at bounding box center [609, 234] width 769 height 54
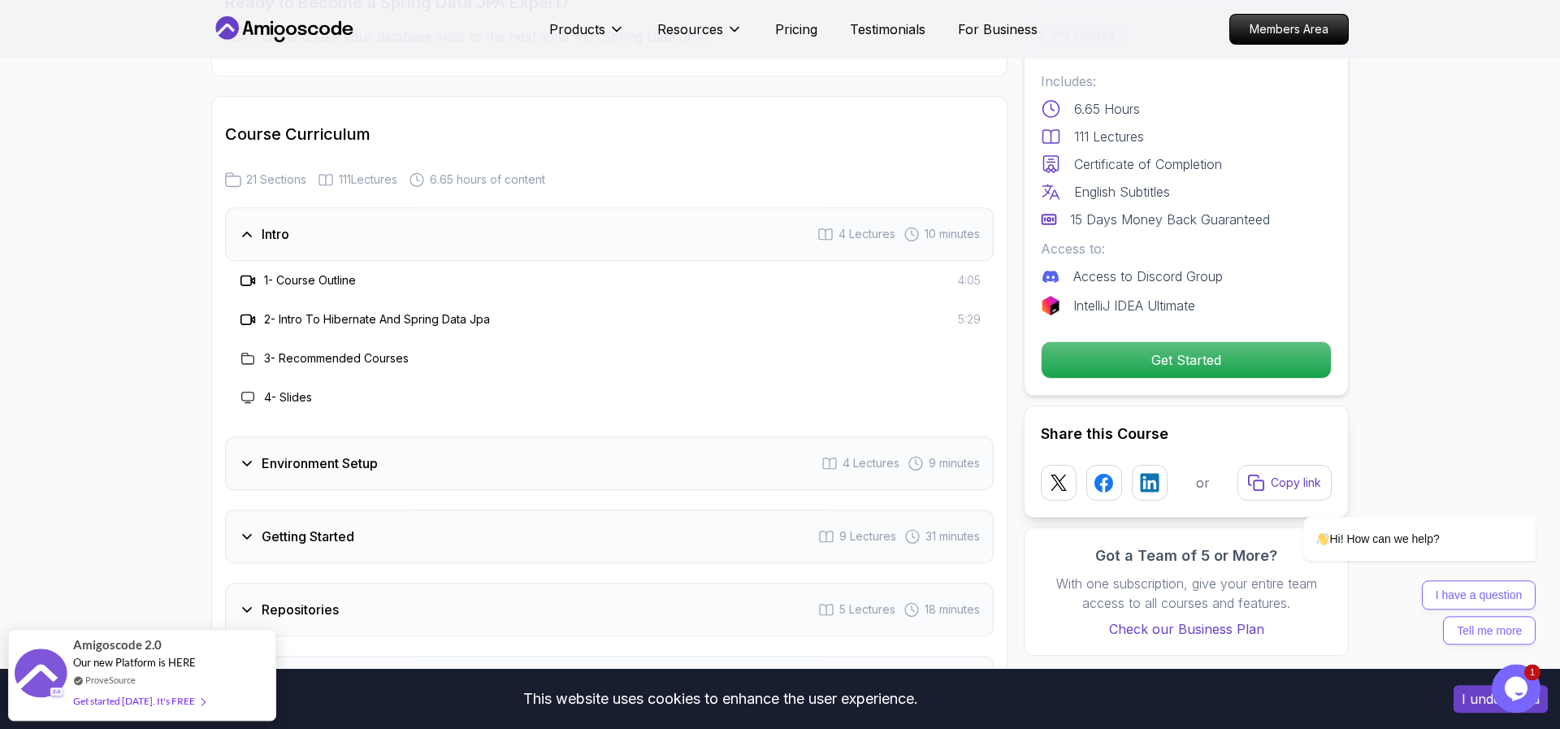
click at [181, 279] on section "Spring Data JPA Master database management, advanced querying, and expert data …" at bounding box center [780, 92] width 1560 height 3837
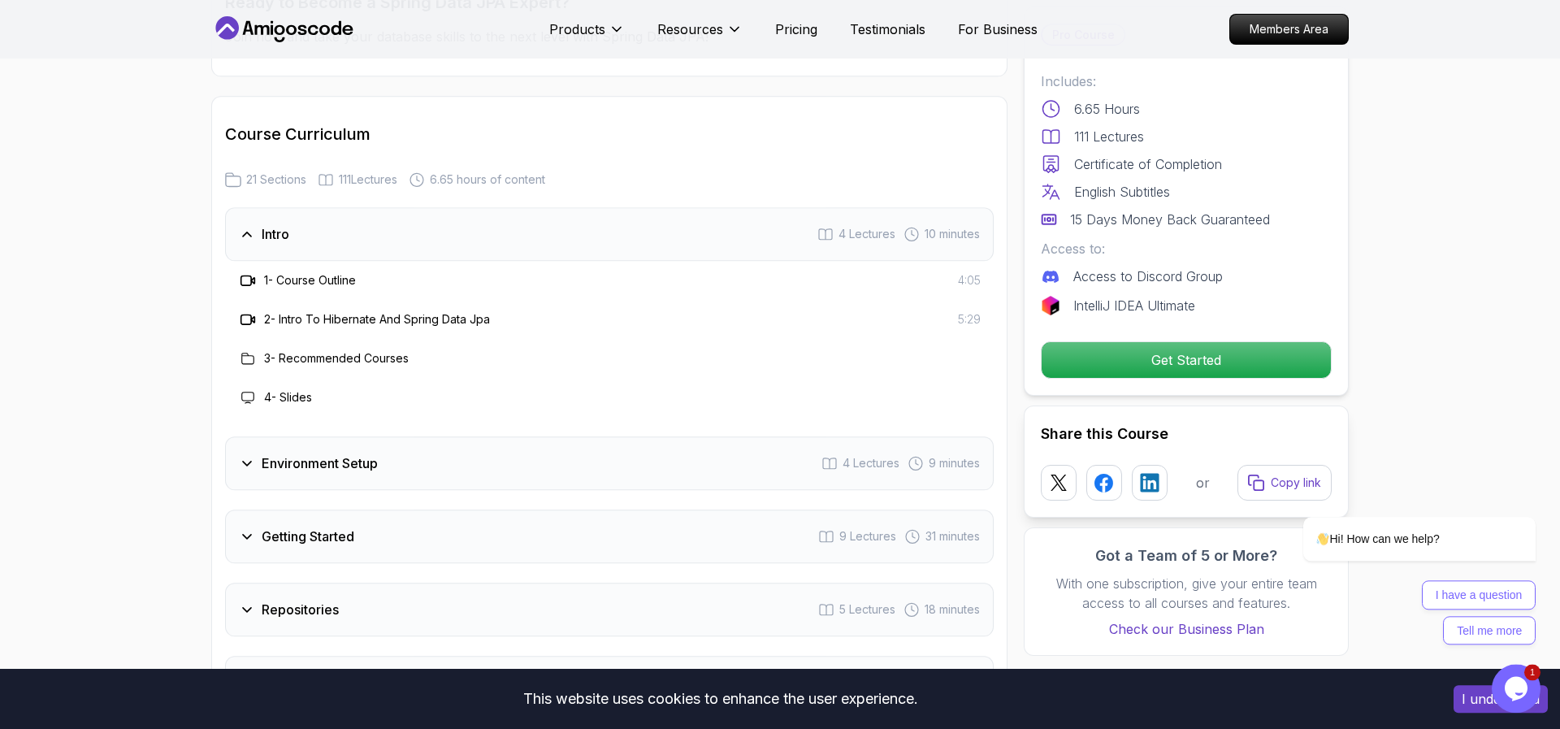
scroll to position [1990, 0]
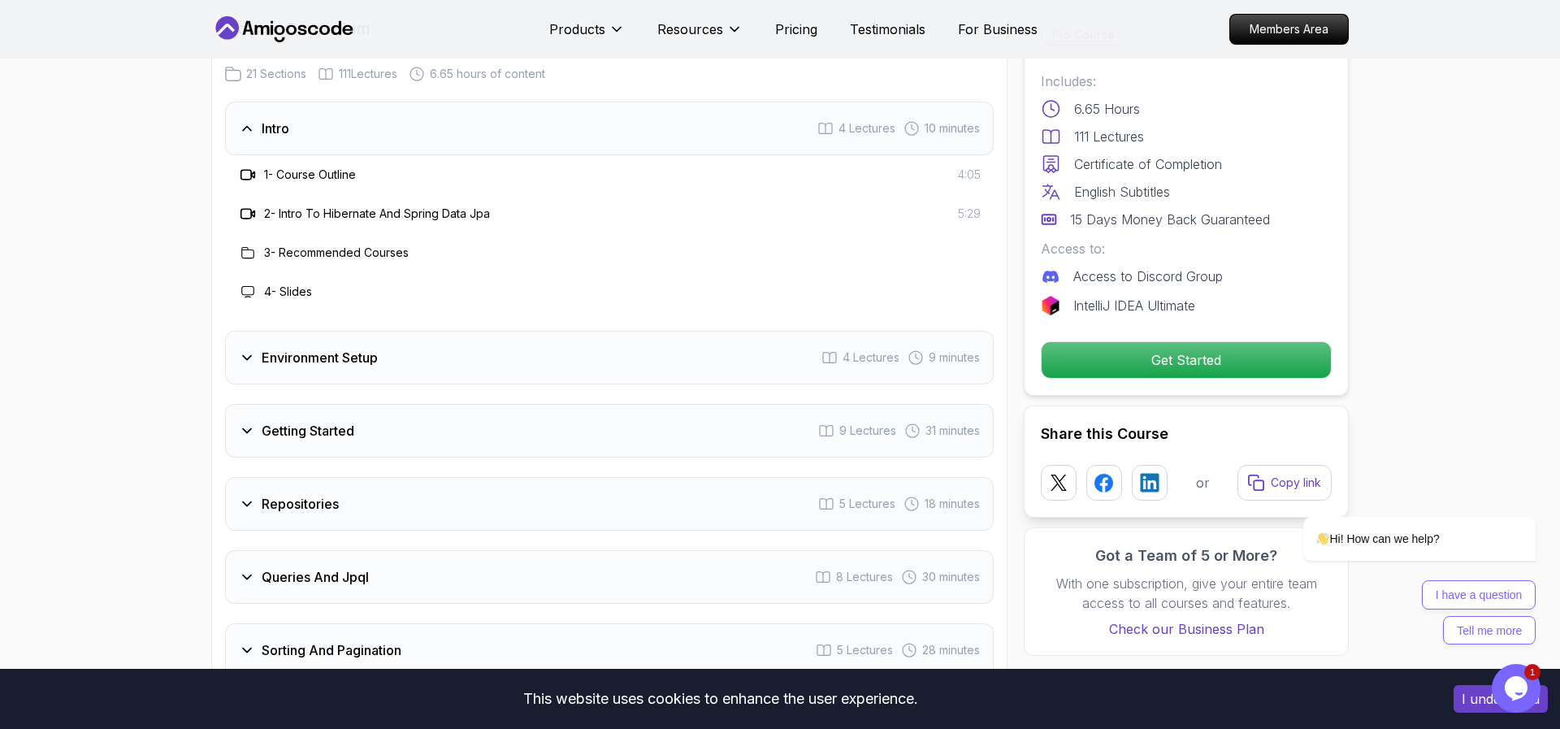
click at [322, 421] on h3 "Getting Started" at bounding box center [308, 431] width 93 height 20
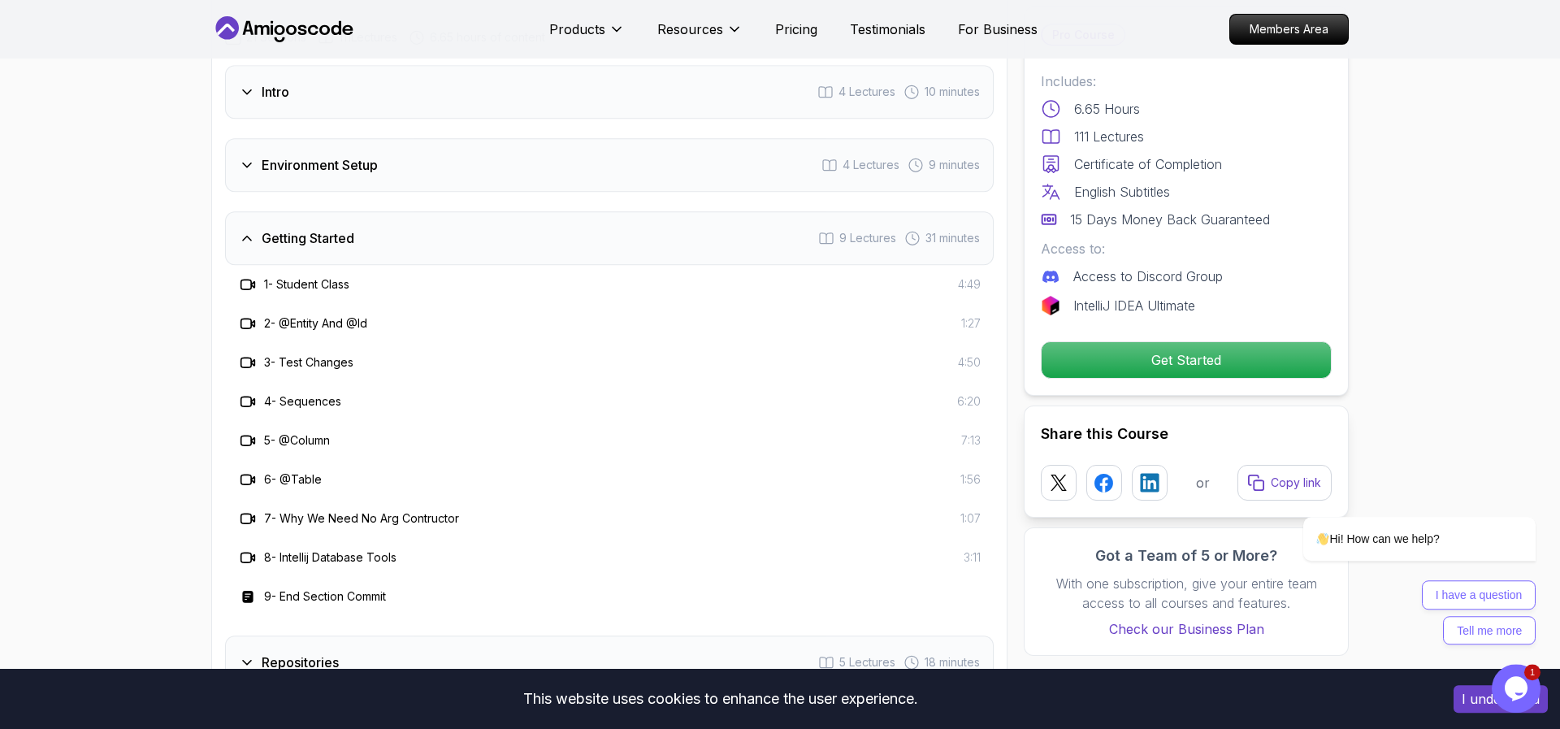
scroll to position [2026, 0]
click at [339, 229] on h3 "Getting Started" at bounding box center [308, 239] width 93 height 20
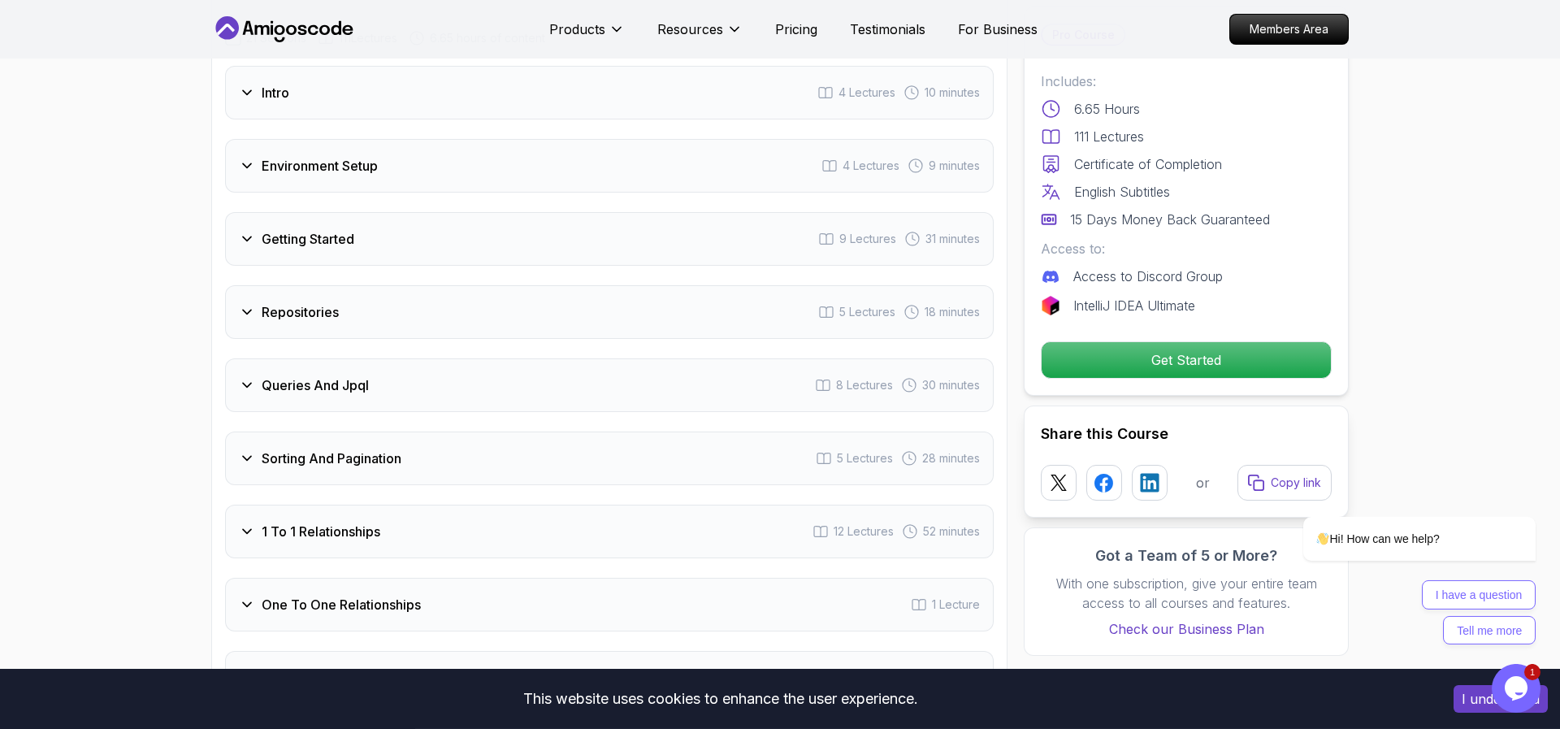
click at [354, 156] on div "Environment Setup 4 Lectures 9 minutes" at bounding box center [609, 166] width 769 height 54
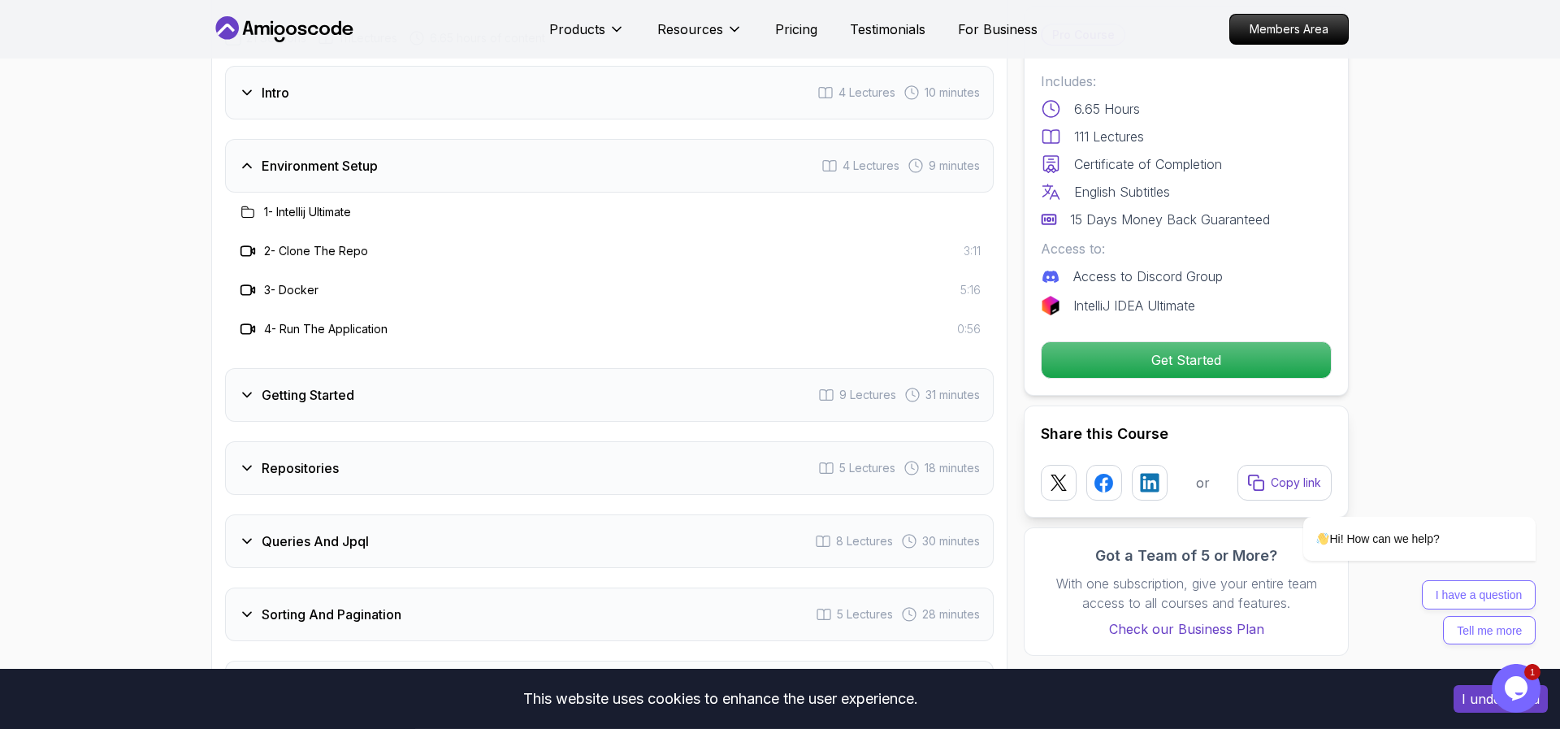
click at [313, 156] on h3 "Environment Setup" at bounding box center [320, 166] width 116 height 20
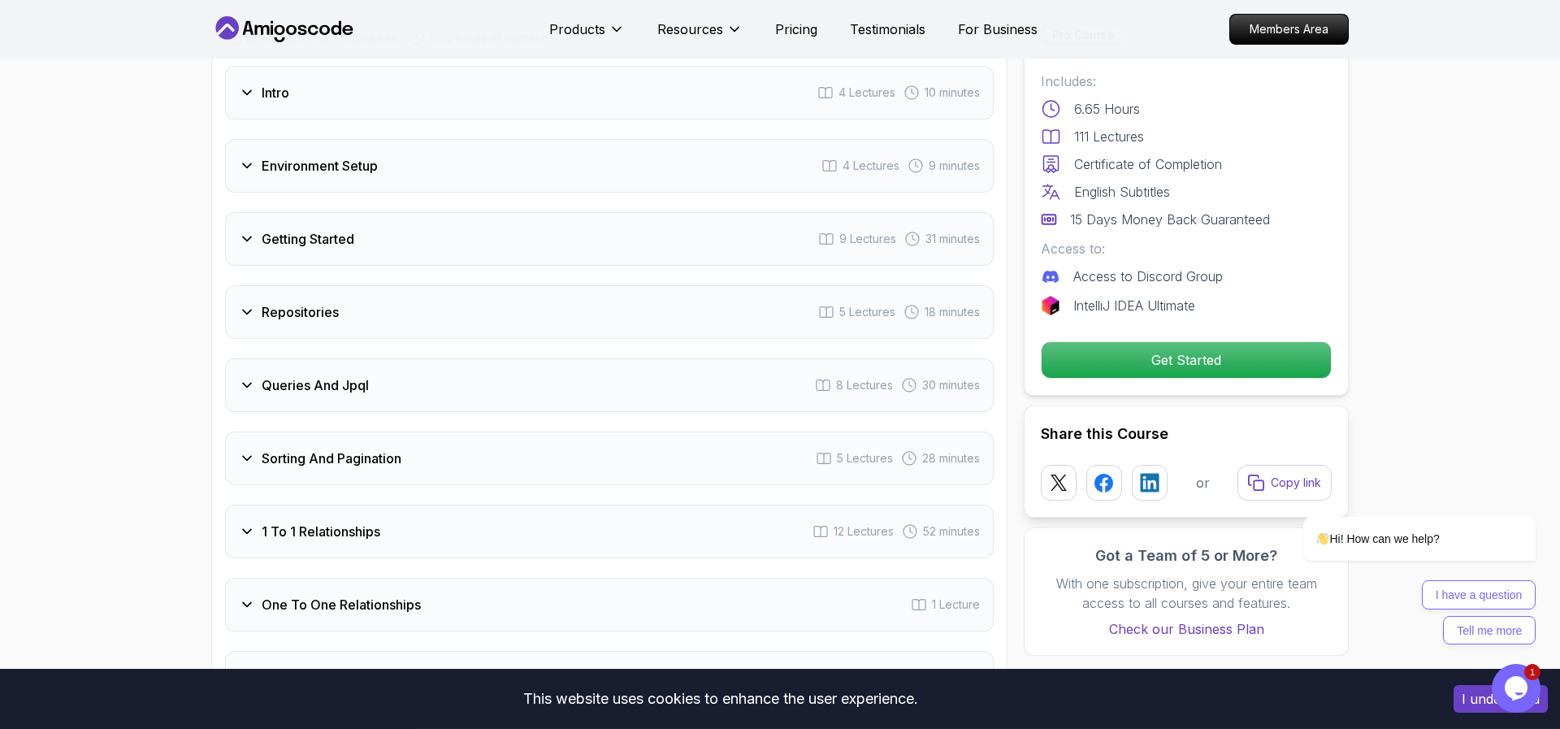
click at [330, 232] on div "Getting Started 9 Lectures 31 minutes" at bounding box center [609, 239] width 769 height 54
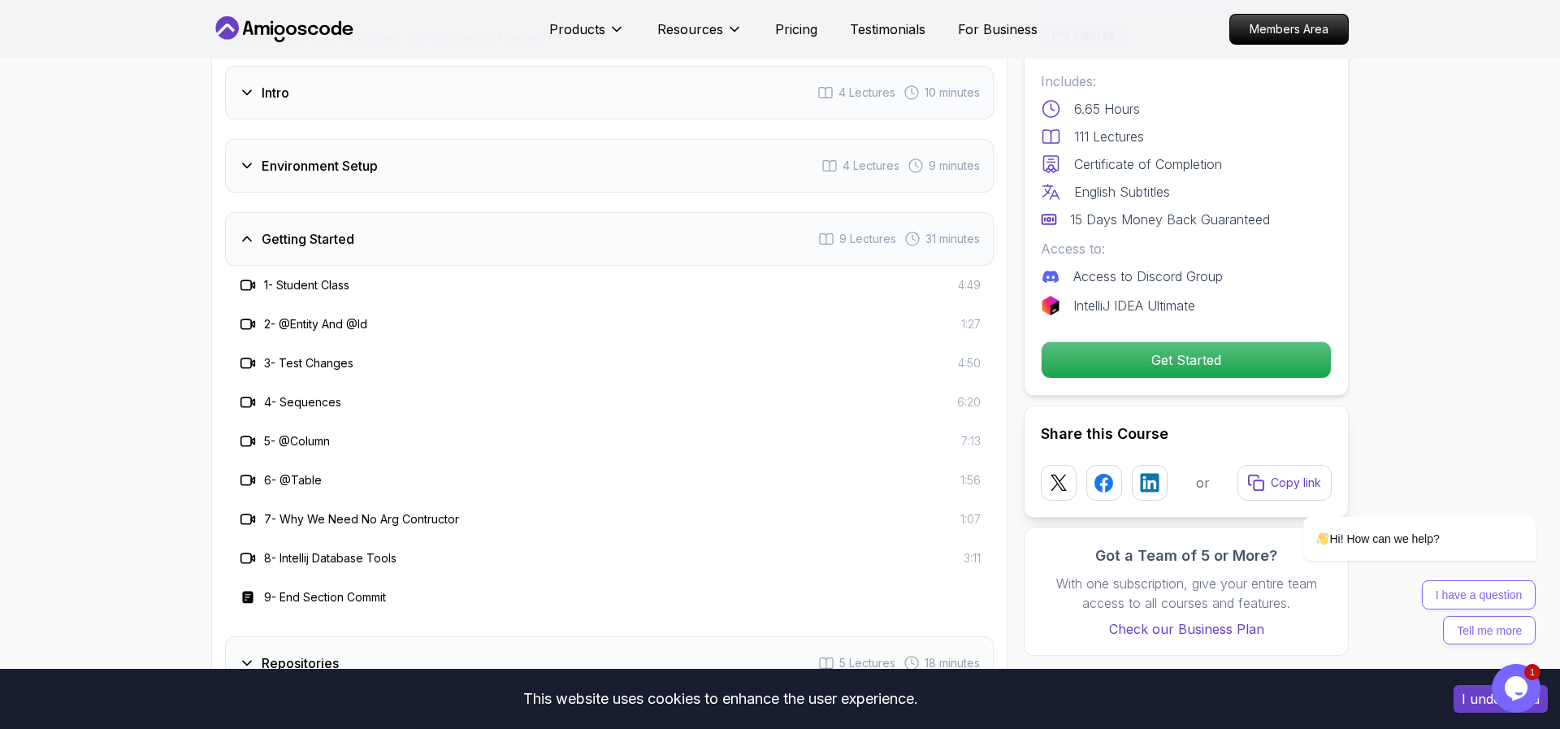
click at [158, 320] on section "Spring Data JPA Master database management, advanced querying, and expert data …" at bounding box center [780, 48] width 1560 height 4032
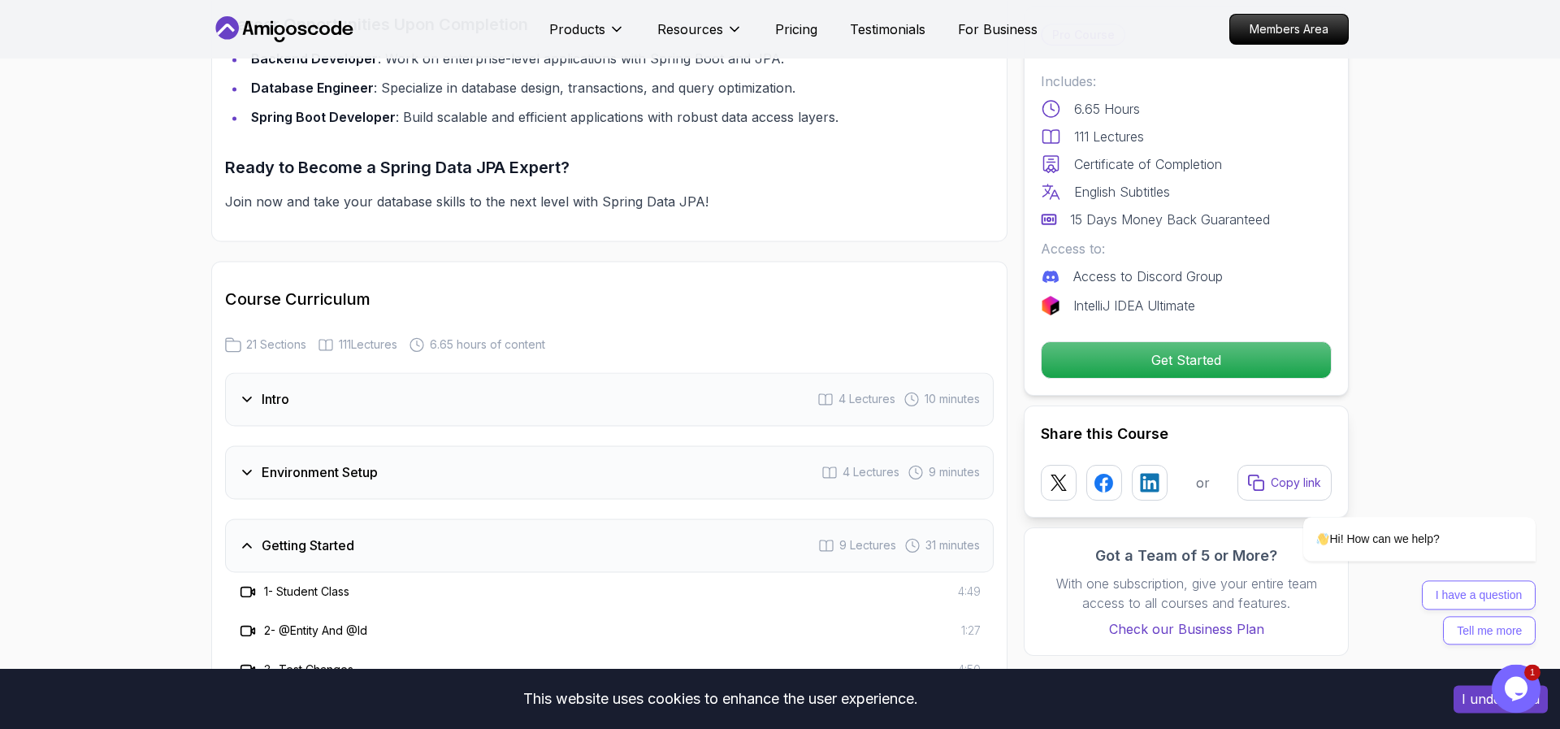
scroll to position [1790, 0]
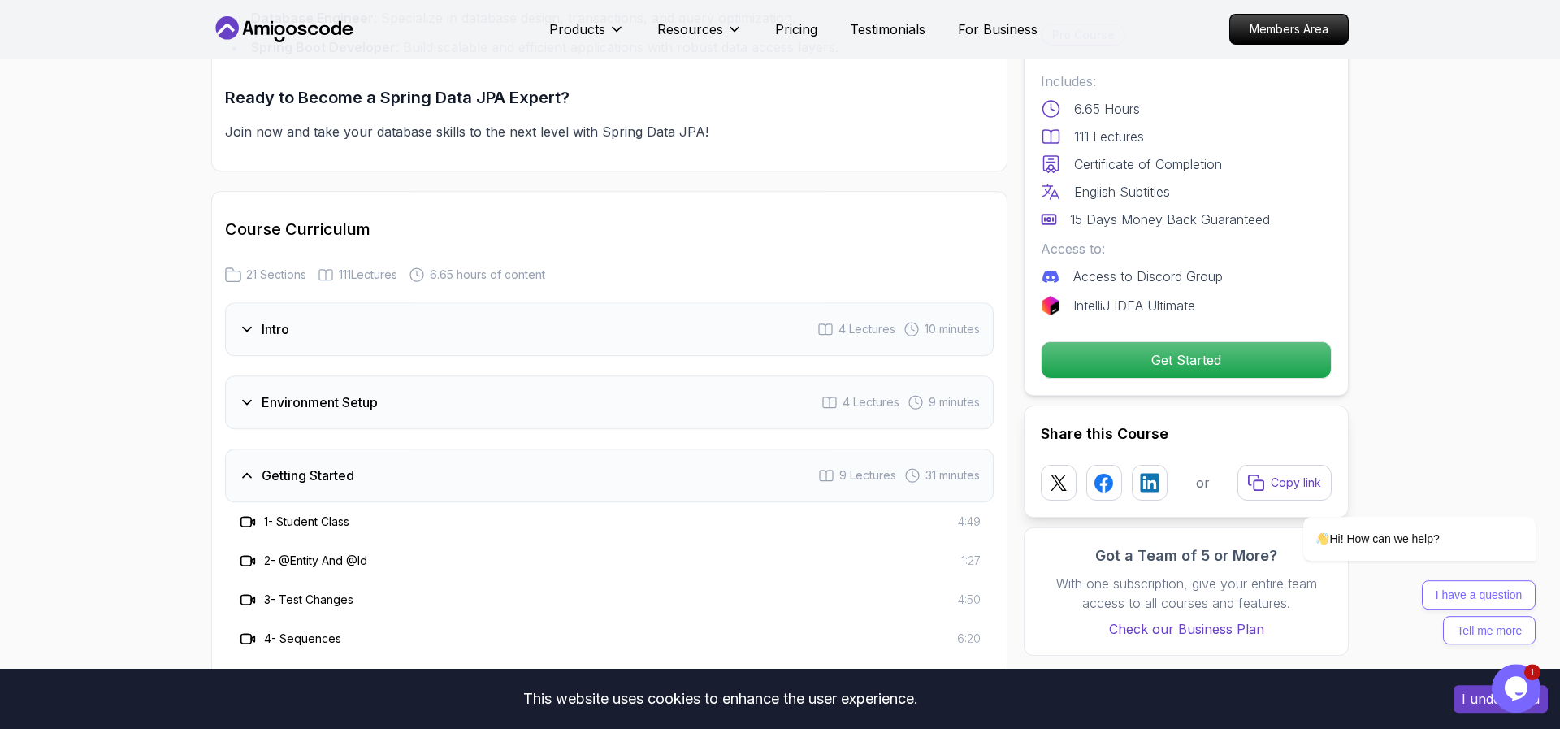
click at [288, 471] on div "Getting Started 9 Lectures 31 minutes" at bounding box center [609, 476] width 769 height 54
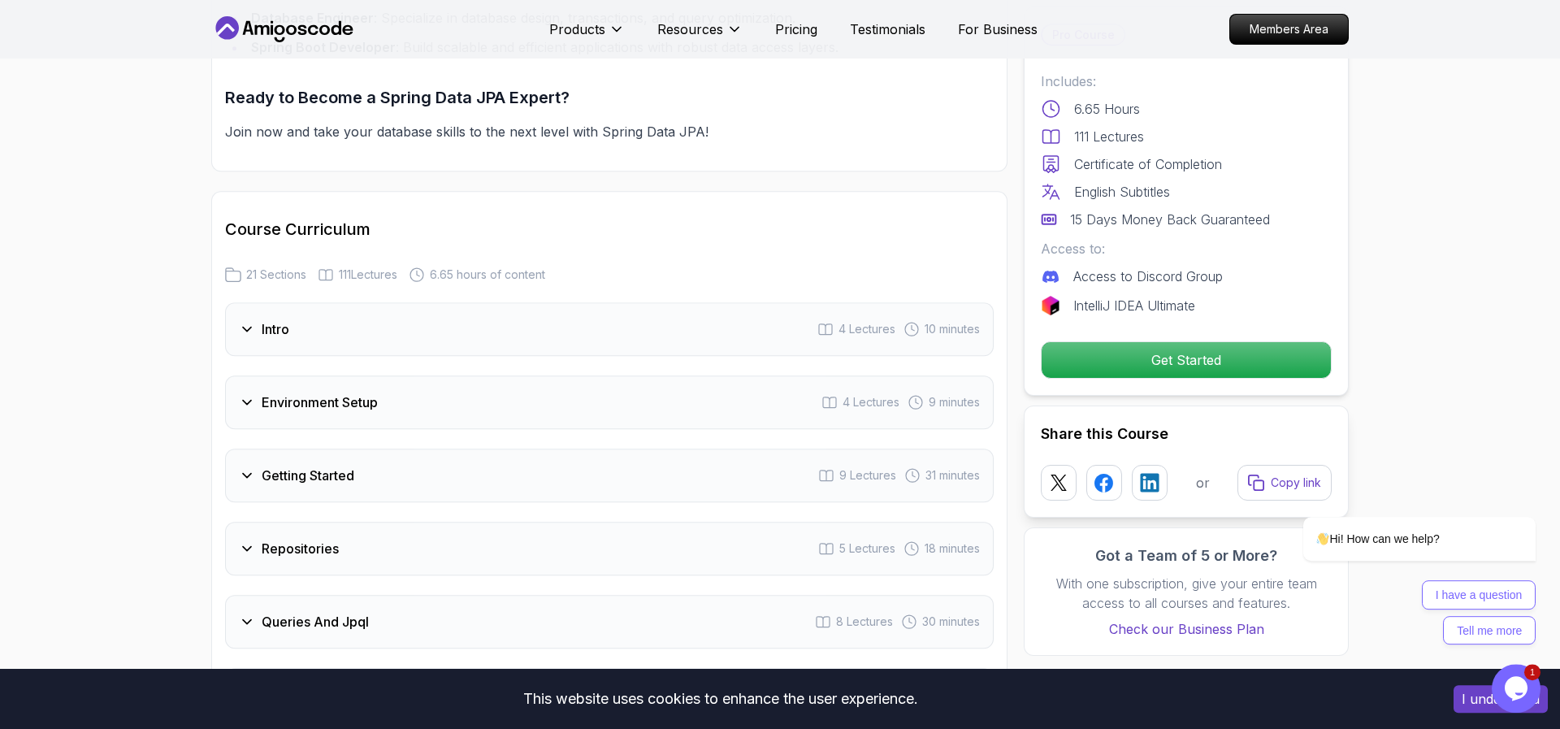
click at [303, 405] on div "Environment Setup 4 Lectures 9 minutes" at bounding box center [609, 402] width 769 height 54
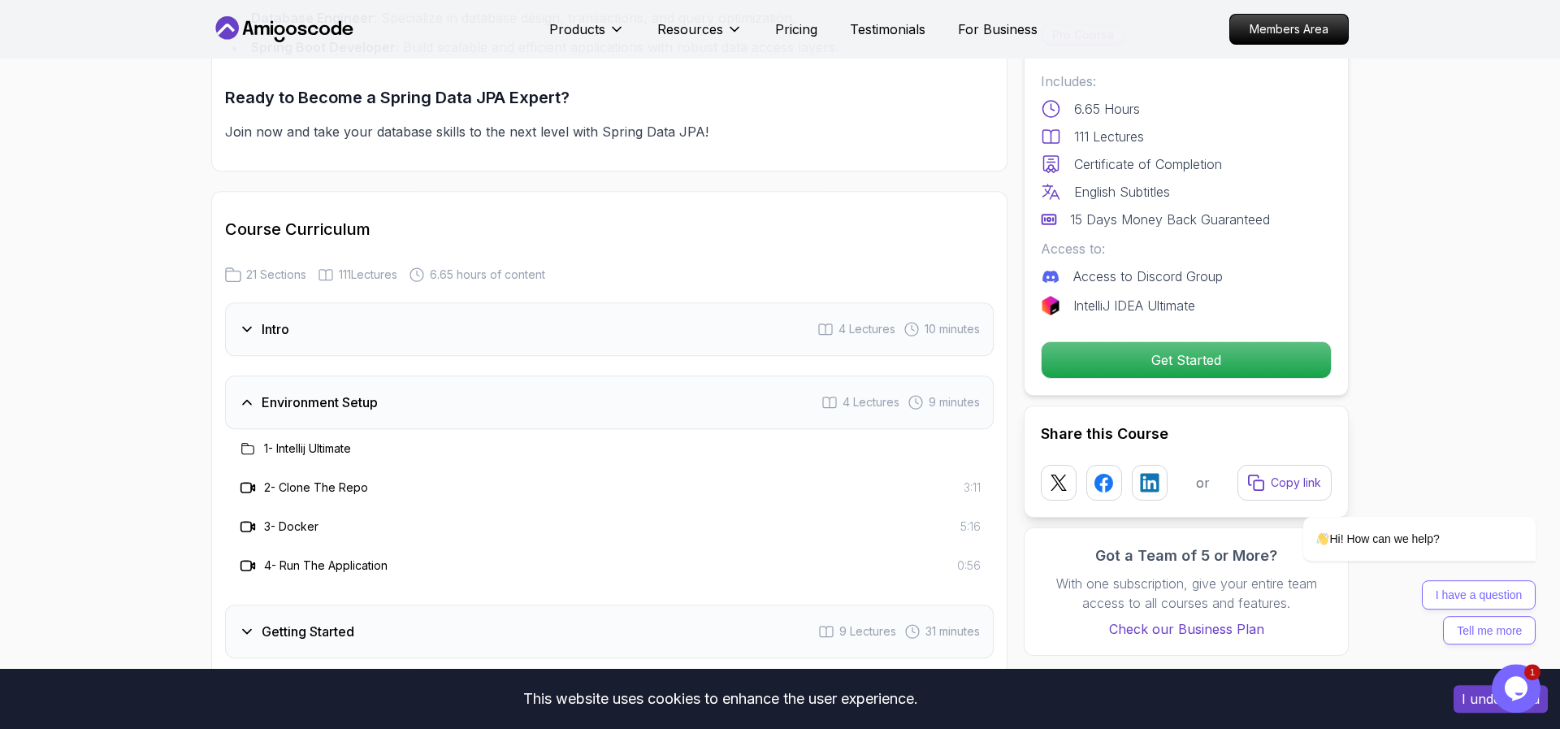
click at [284, 393] on h3 "Environment Setup" at bounding box center [320, 403] width 116 height 20
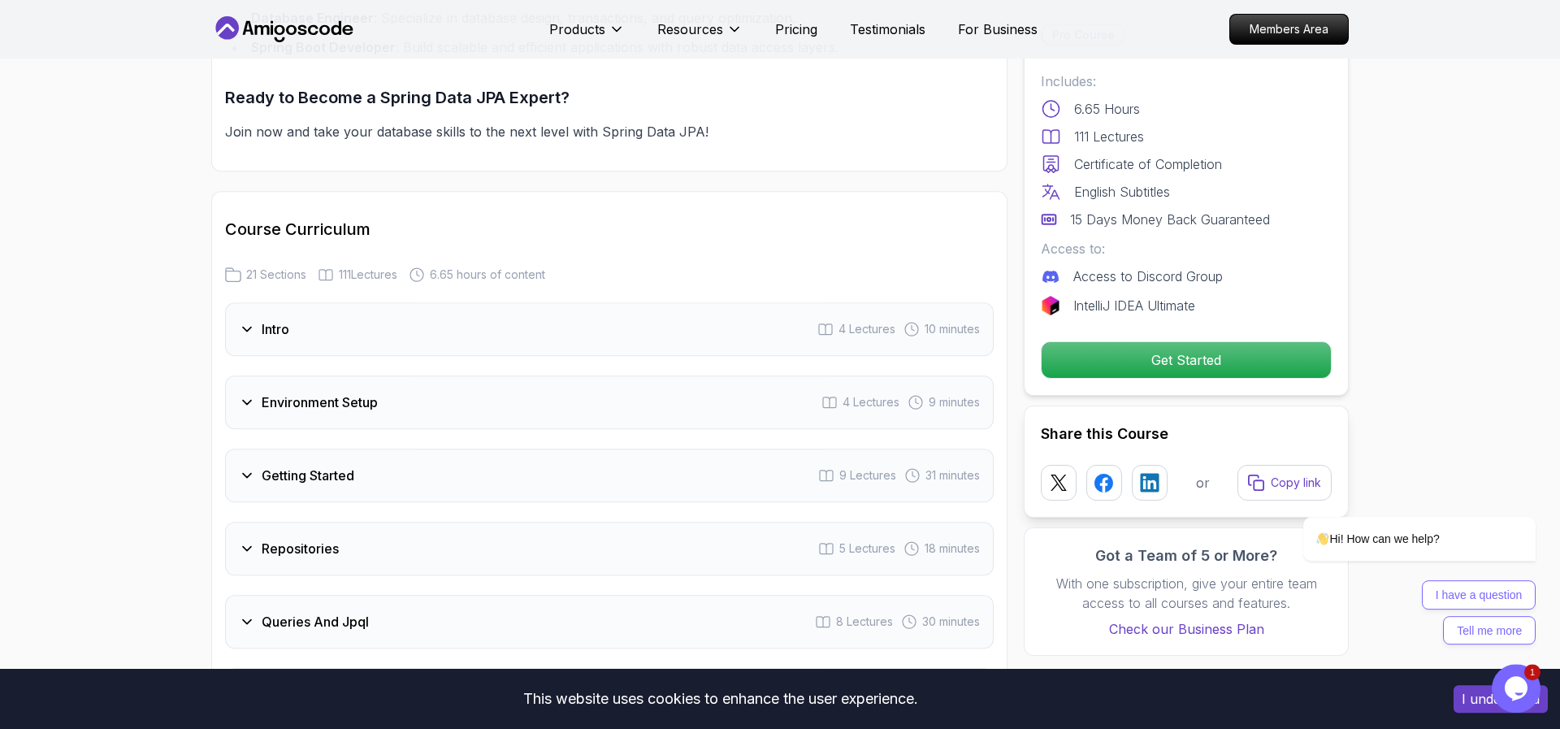
click at [293, 305] on div "Intro 4 Lectures 10 minutes" at bounding box center [609, 329] width 769 height 54
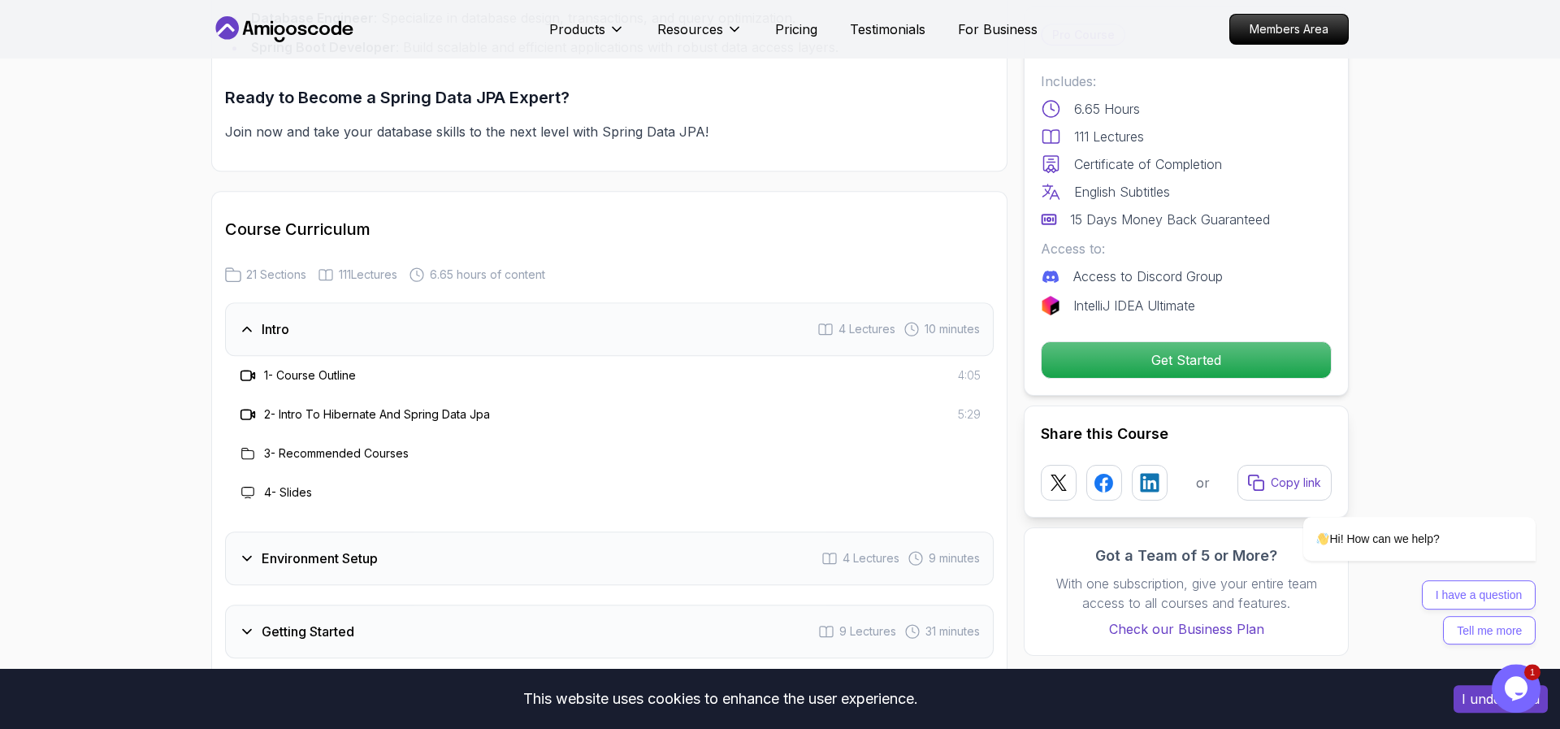
click at [293, 305] on div "Intro 4 Lectures 10 minutes" at bounding box center [609, 329] width 769 height 54
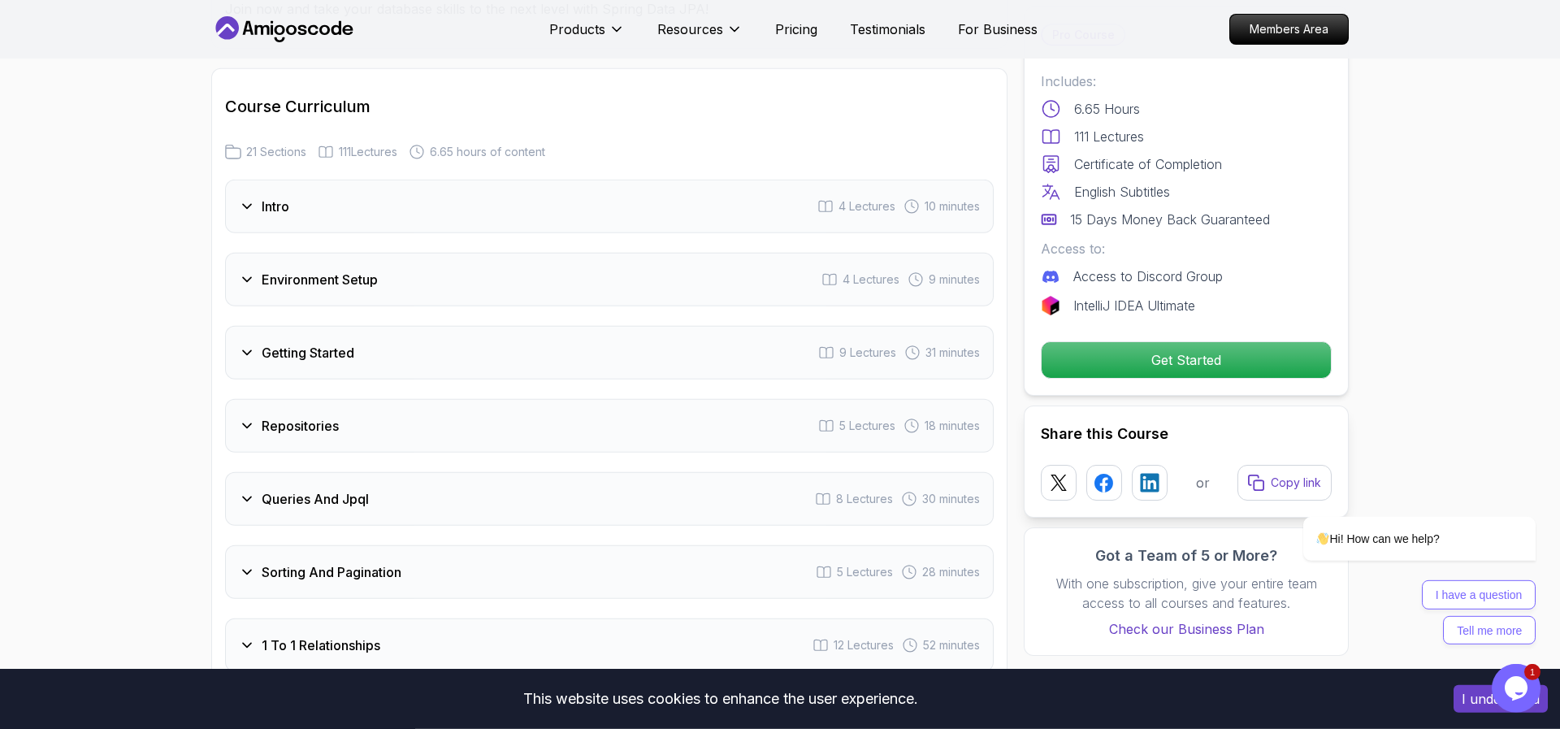
scroll to position [1893, 0]
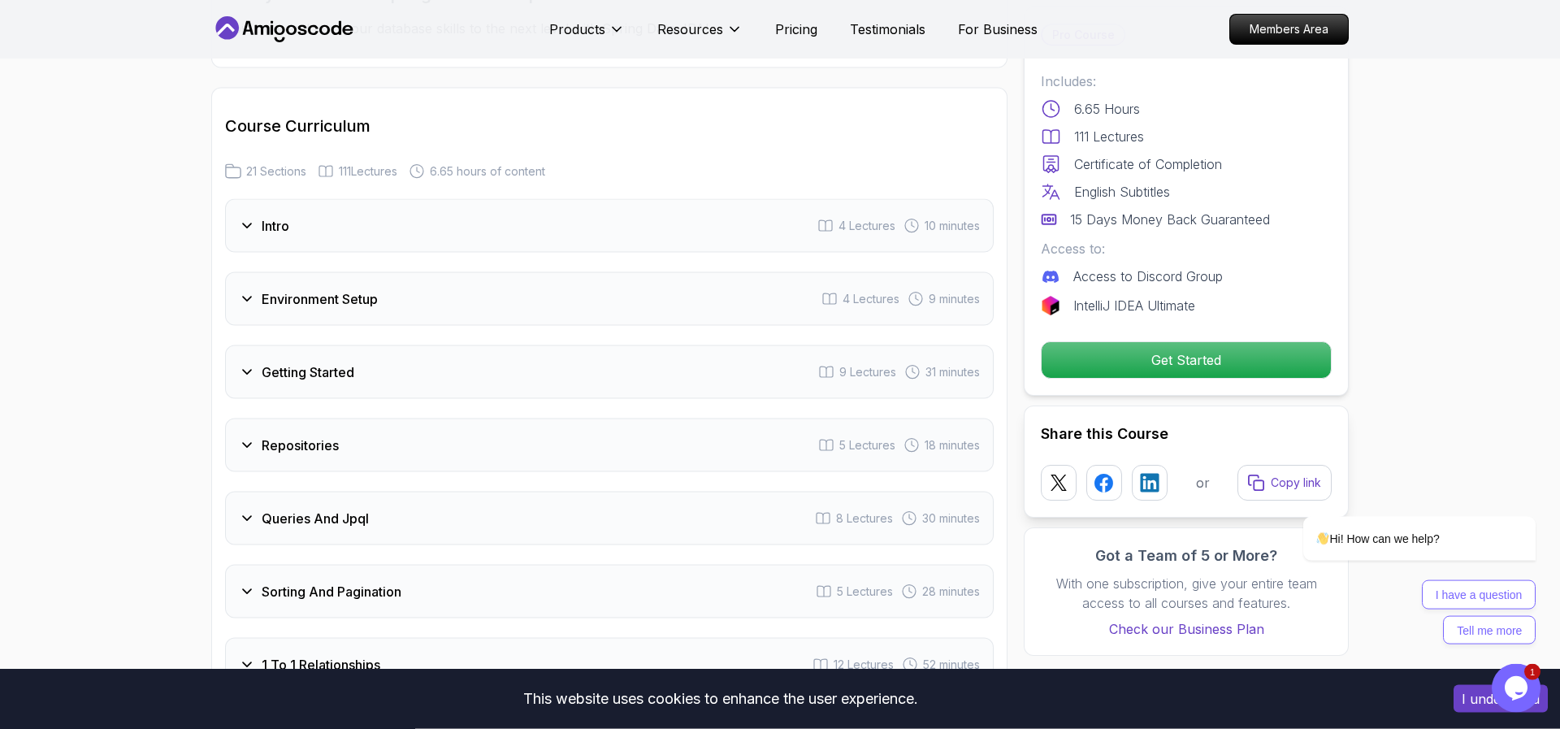
click at [284, 362] on h3 "Getting Started" at bounding box center [308, 372] width 93 height 20
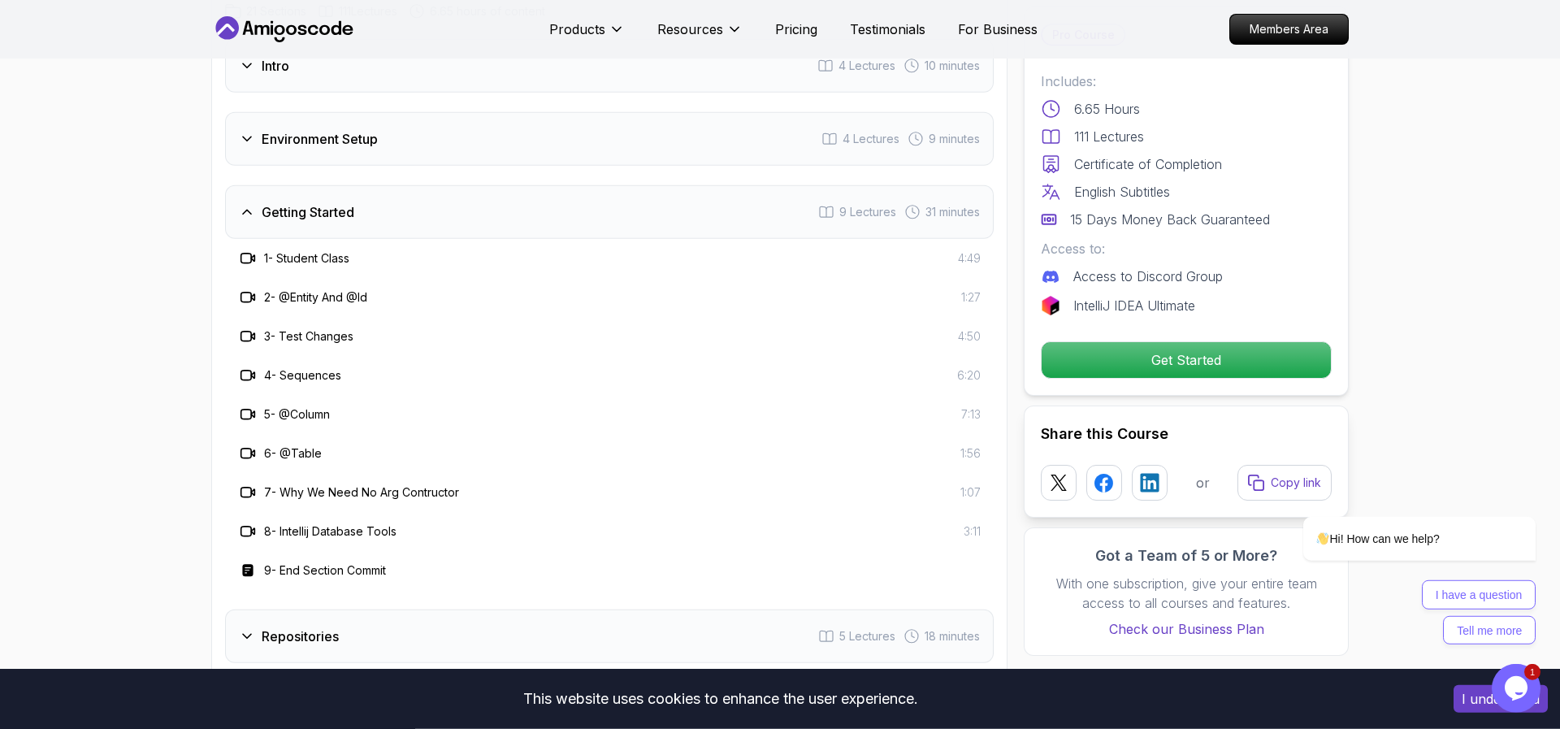
scroll to position [2052, 0]
click at [320, 203] on h3 "Getting Started" at bounding box center [308, 213] width 93 height 20
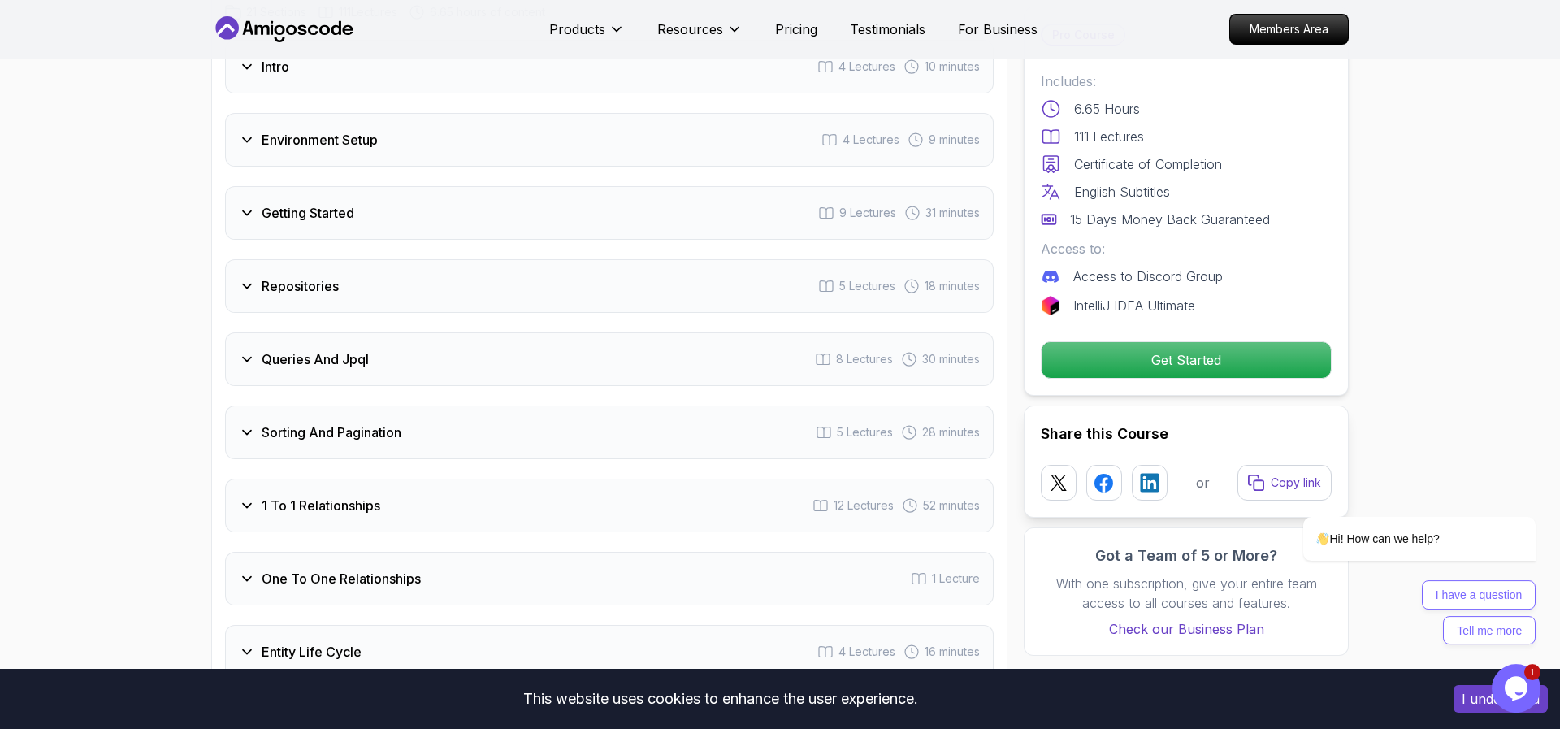
click at [300, 276] on h3 "Repositories" at bounding box center [300, 286] width 77 height 20
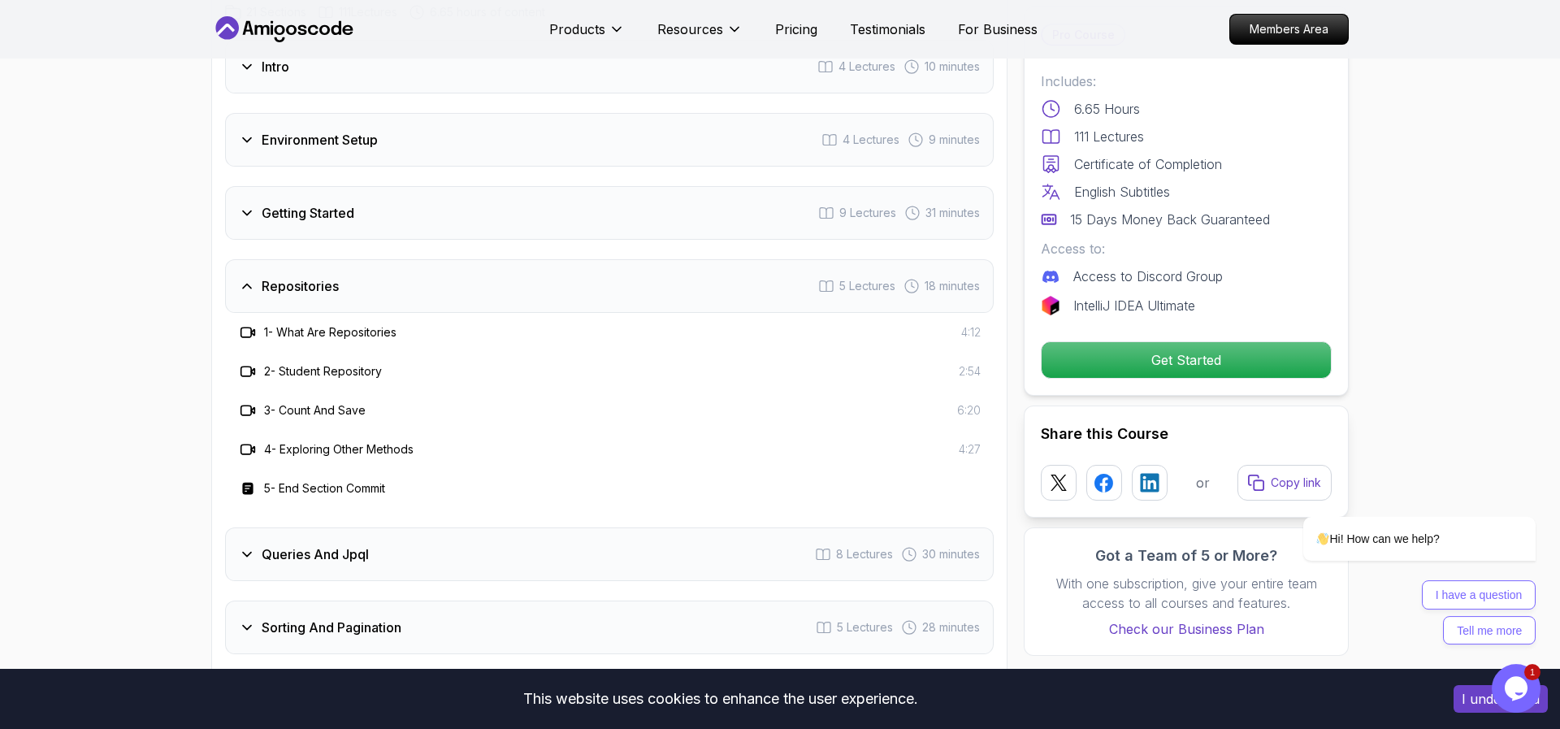
click at [300, 276] on h3 "Repositories" at bounding box center [300, 286] width 77 height 20
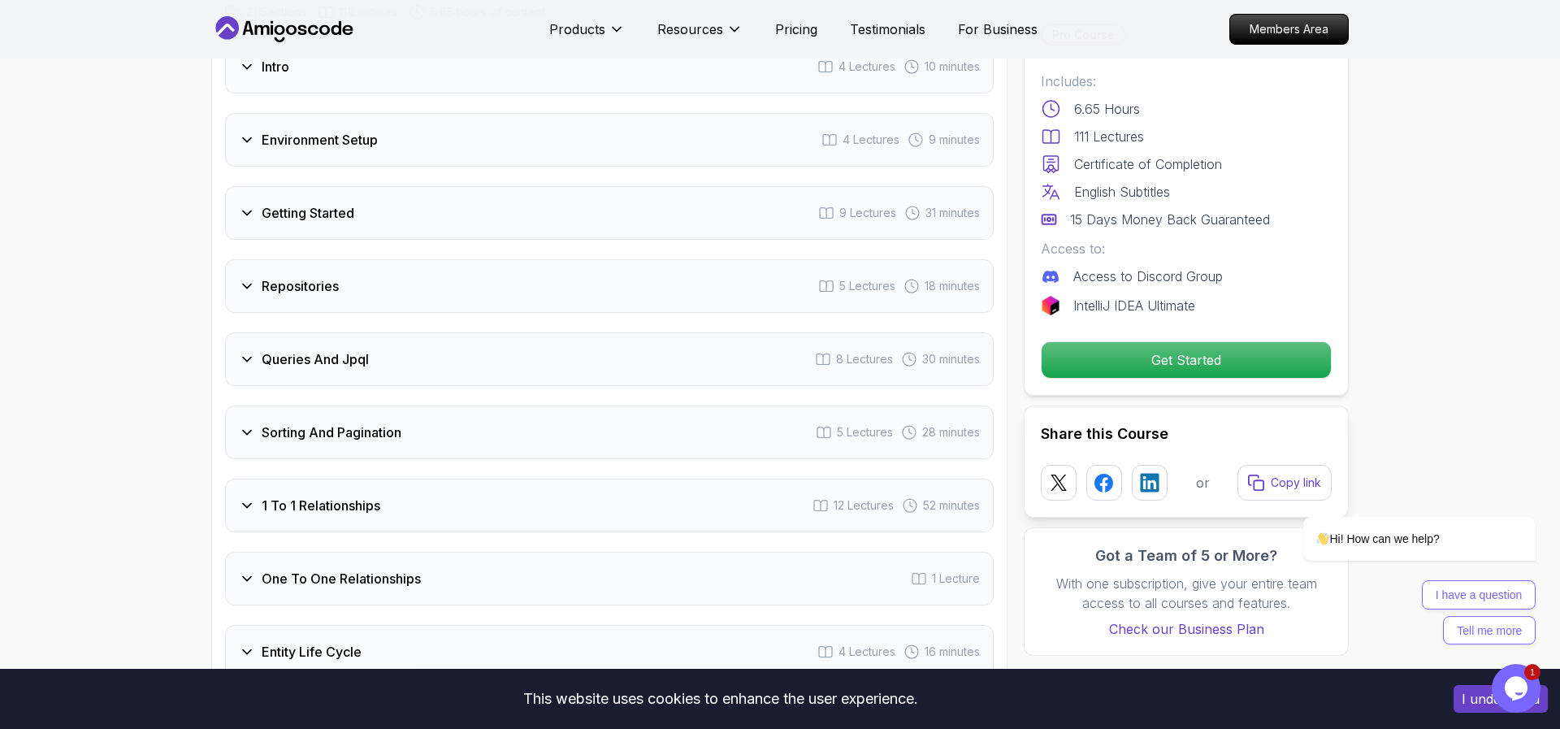
click at [301, 349] on h3 "Queries And Jpql" at bounding box center [315, 359] width 107 height 20
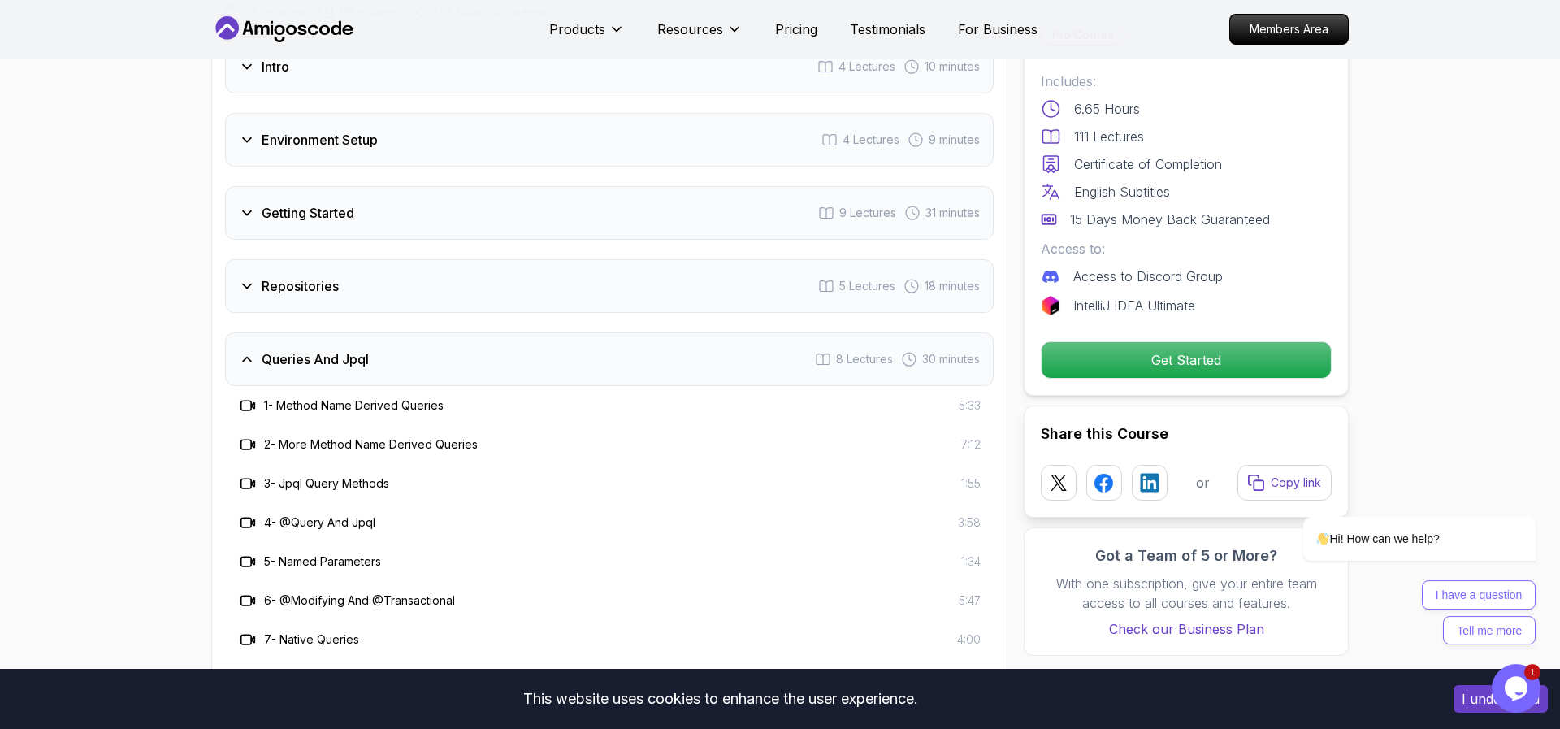
click at [301, 349] on h3 "Queries And Jpql" at bounding box center [315, 359] width 107 height 20
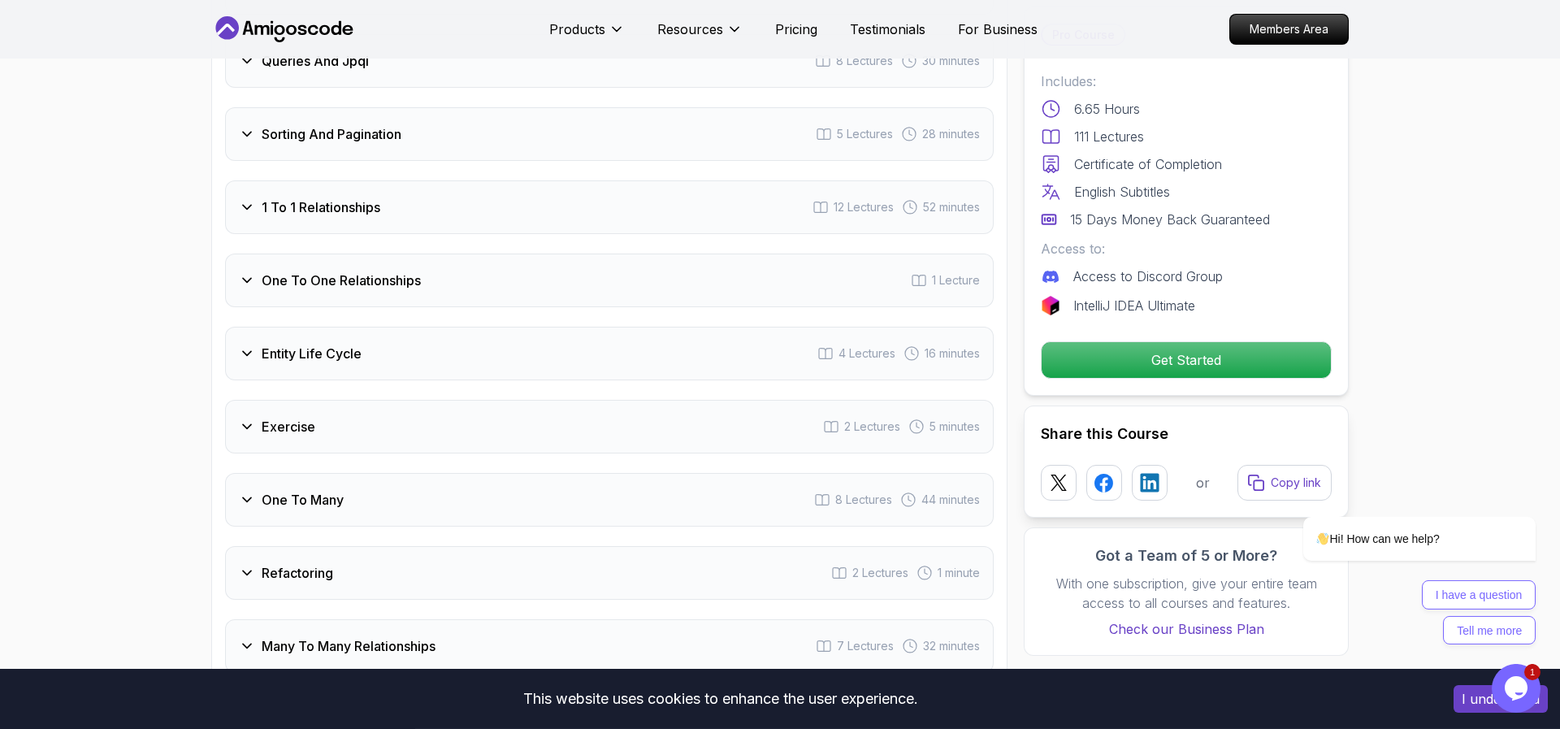
scroll to position [2347, 0]
click at [316, 347] on h3 "Entity Life Cycle" at bounding box center [312, 357] width 100 height 20
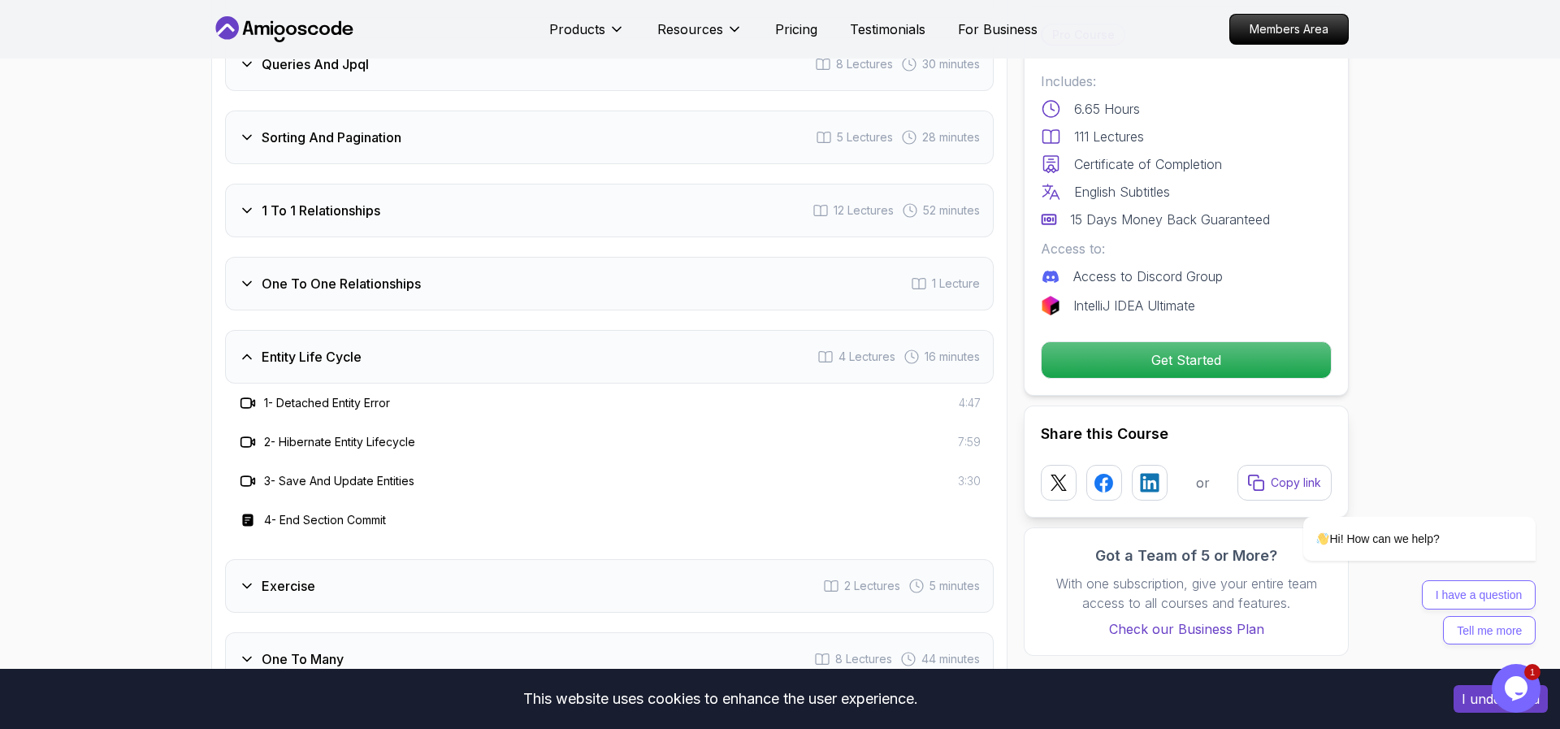
click at [316, 347] on h3 "Entity Life Cycle" at bounding box center [312, 357] width 100 height 20
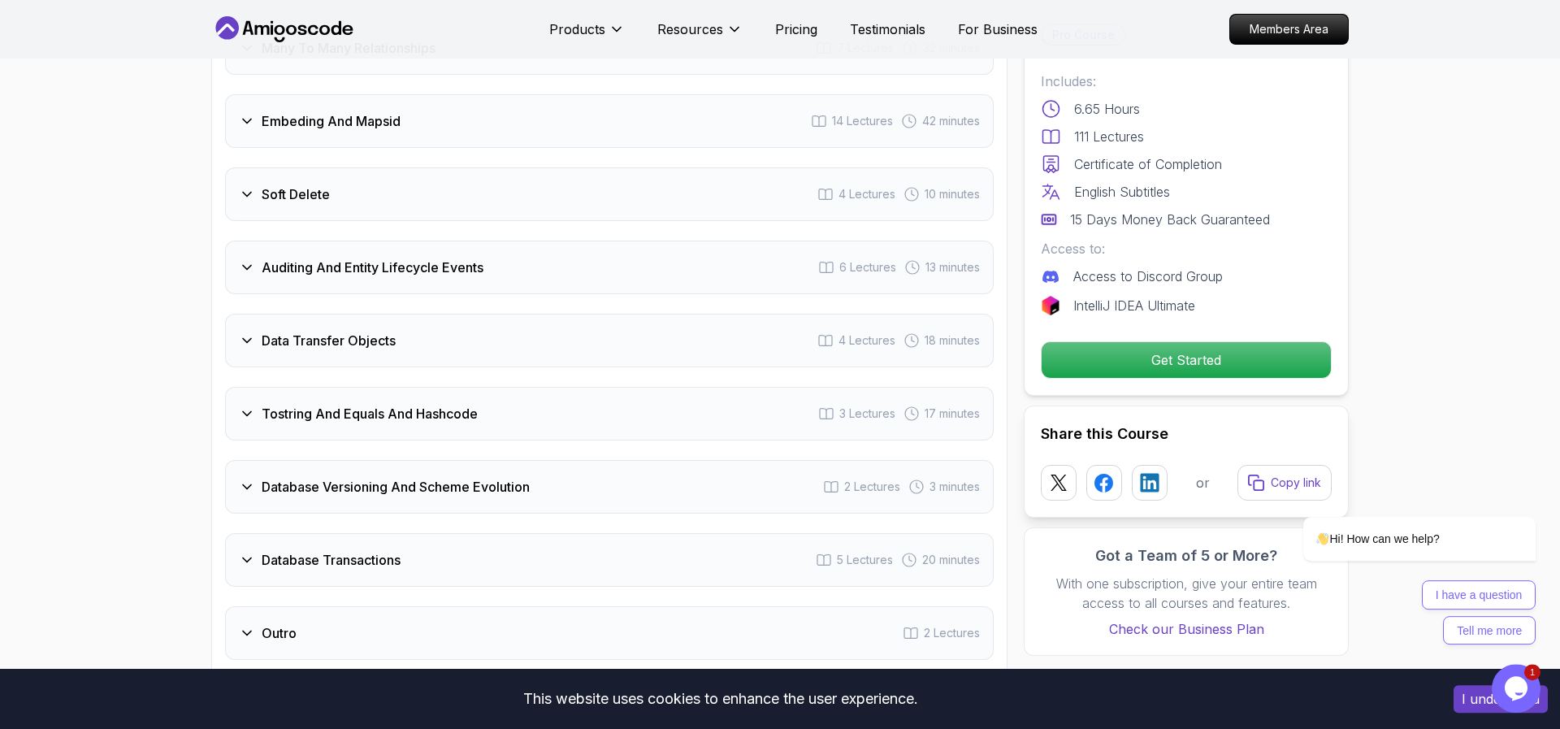
scroll to position [2965, 0]
